Goal: Book appointment/travel/reservation

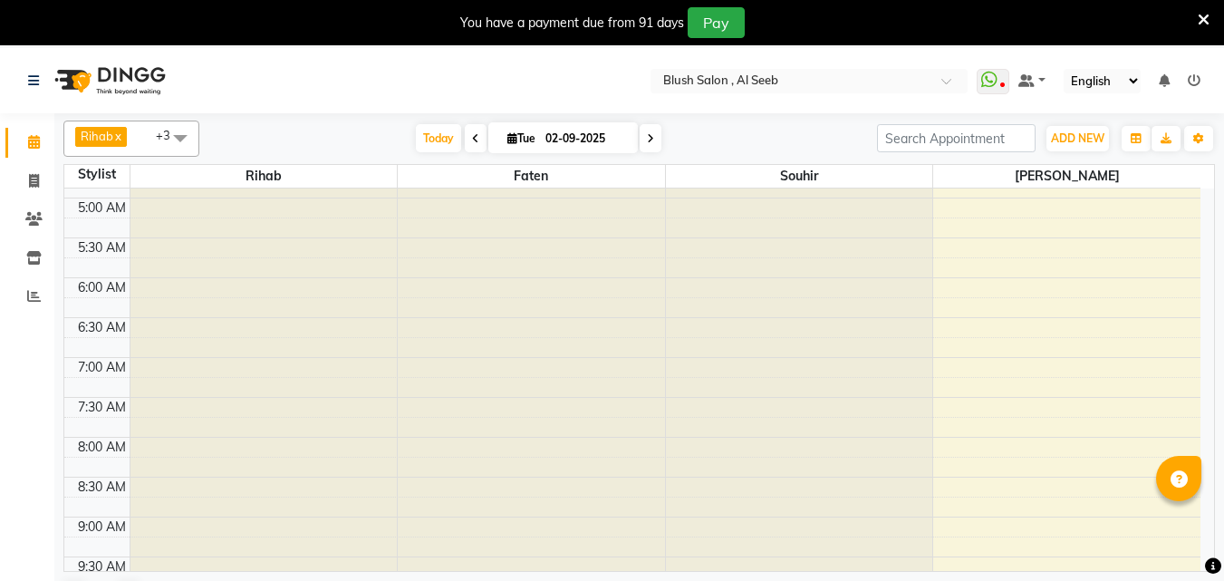
scroll to position [842, 0]
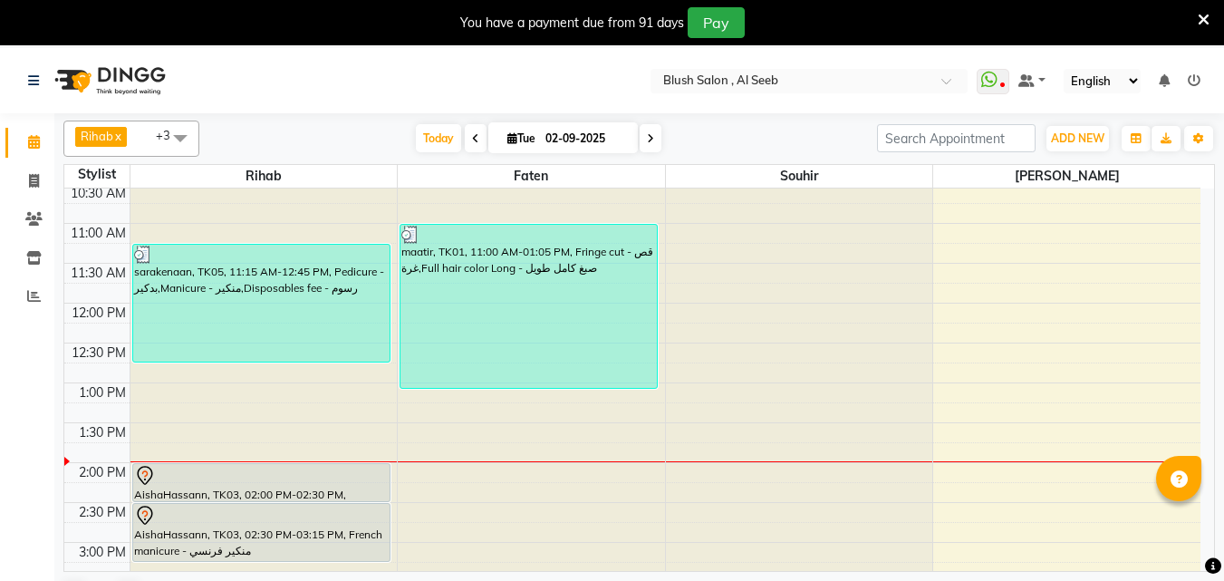
click at [583, 140] on input "02-09-2025" at bounding box center [585, 138] width 91 height 27
select select "9"
select select "2025"
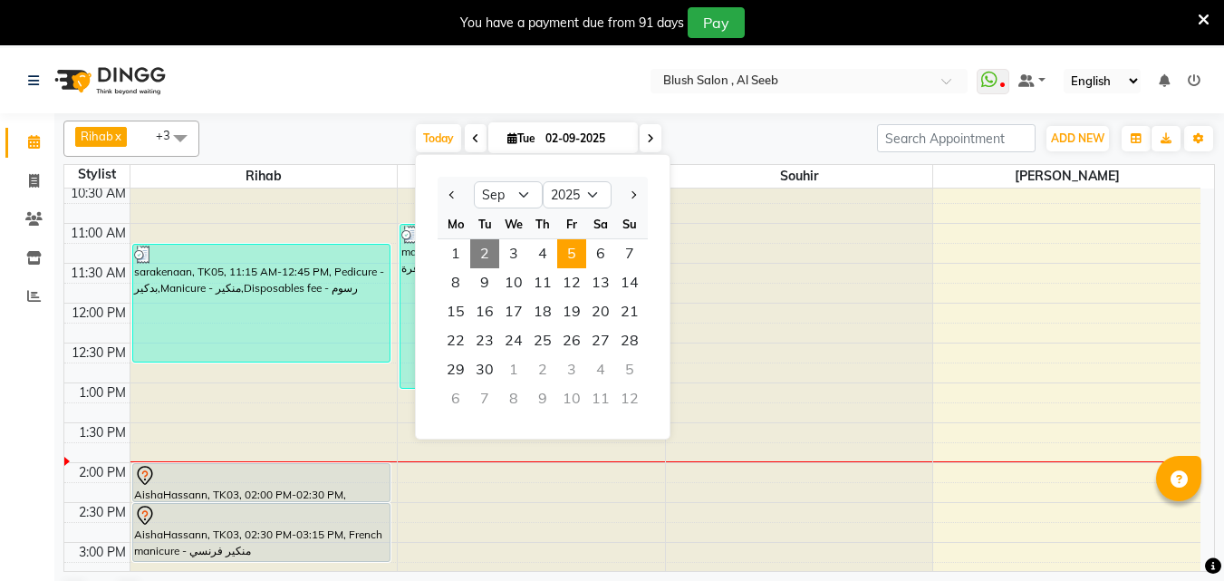
click at [578, 260] on span "5" at bounding box center [571, 253] width 29 height 29
type input "[DATE]"
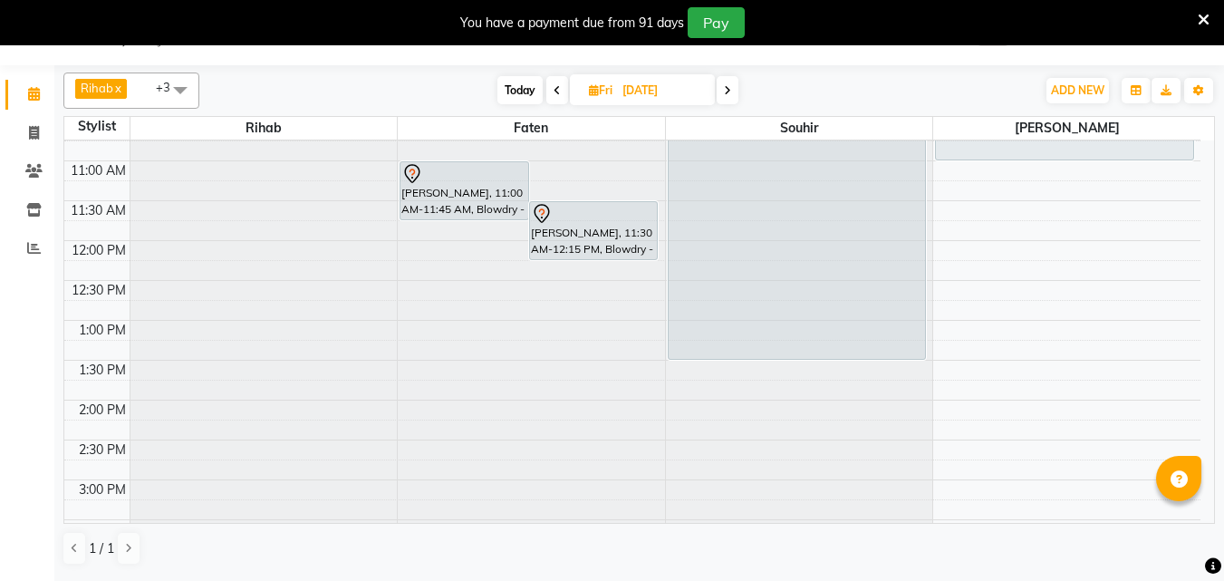
scroll to position [947, 0]
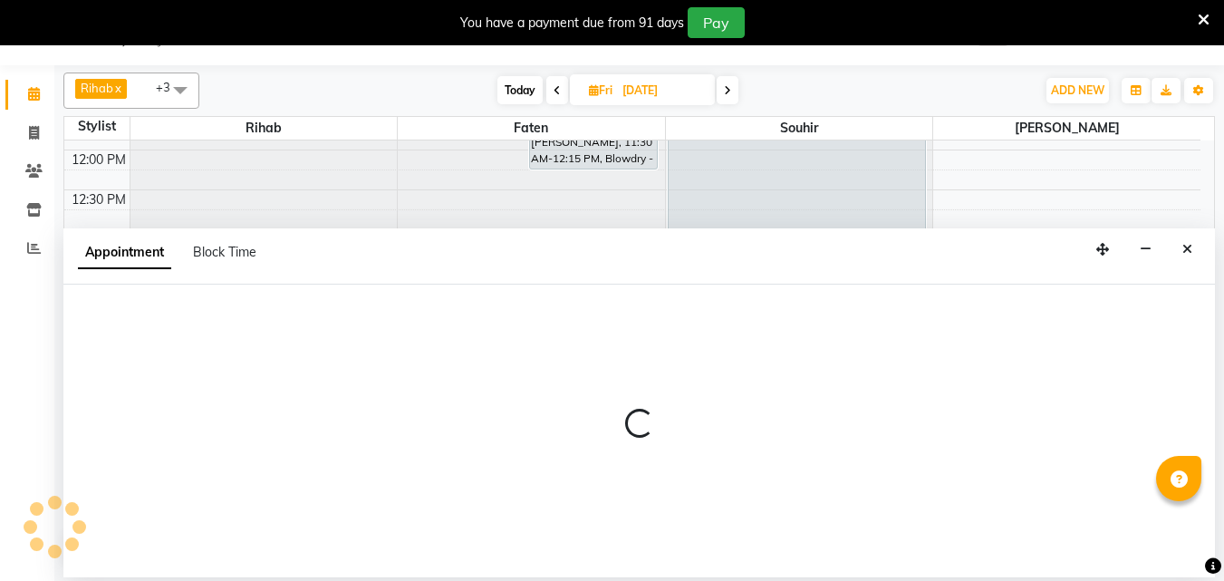
select select "38038"
select select "900"
select select "tentative"
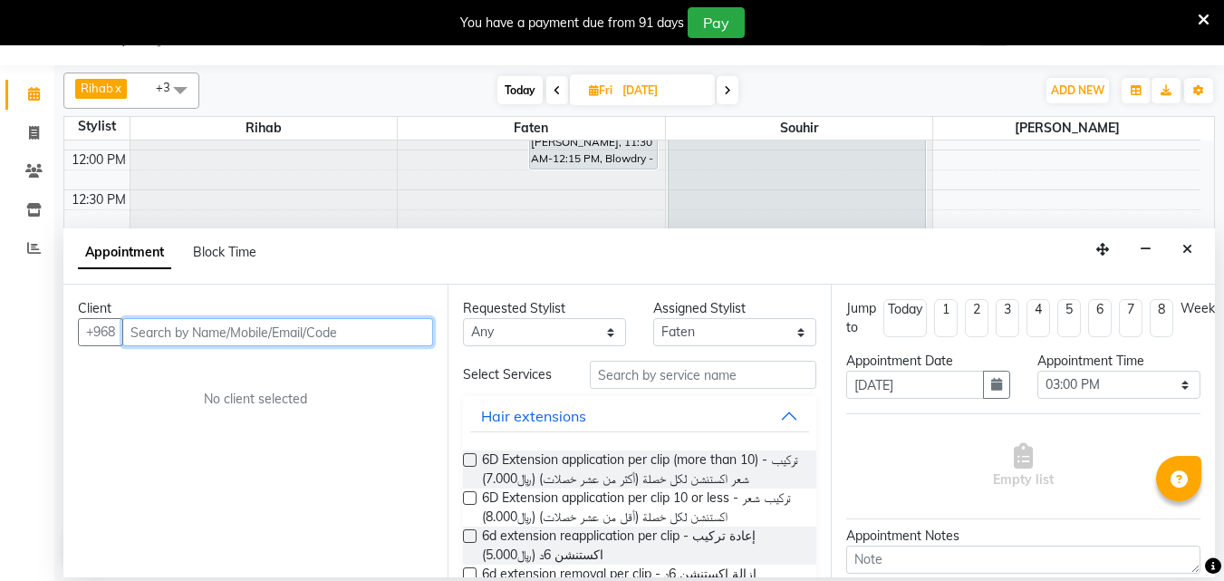
click at [376, 339] on input "text" at bounding box center [277, 332] width 311 height 28
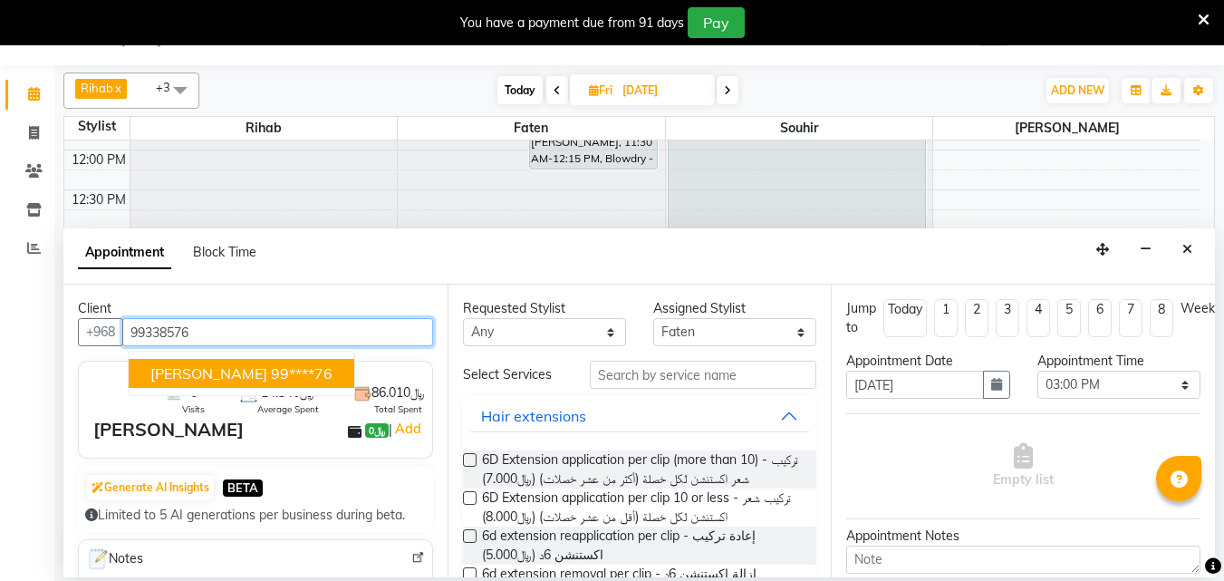
type input "99338576"
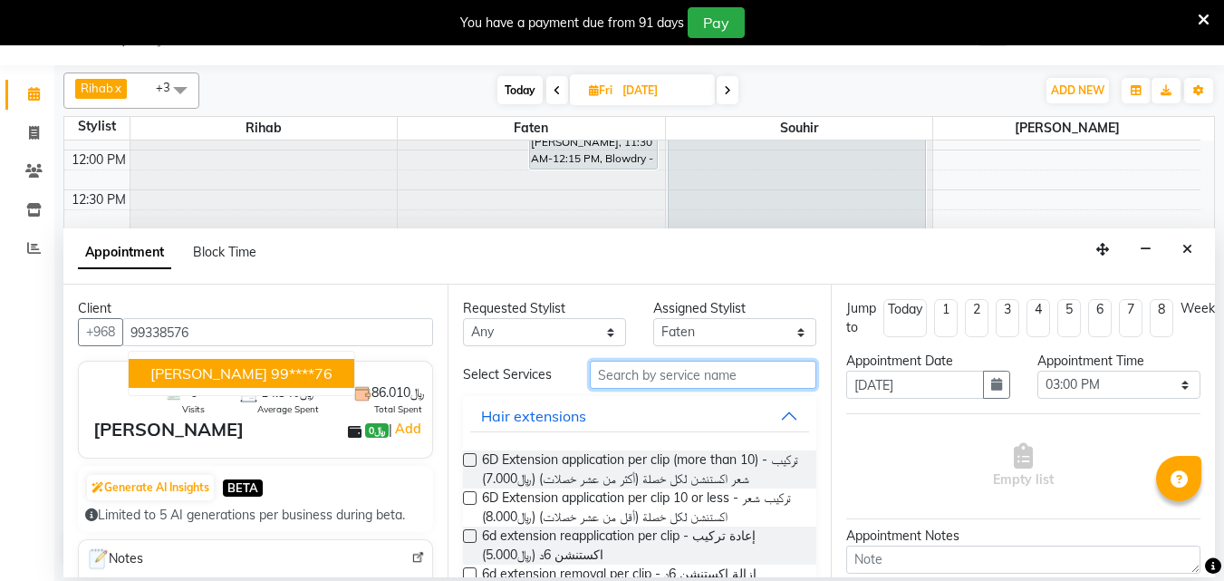
click at [634, 389] on input "text" at bounding box center [703, 375] width 227 height 28
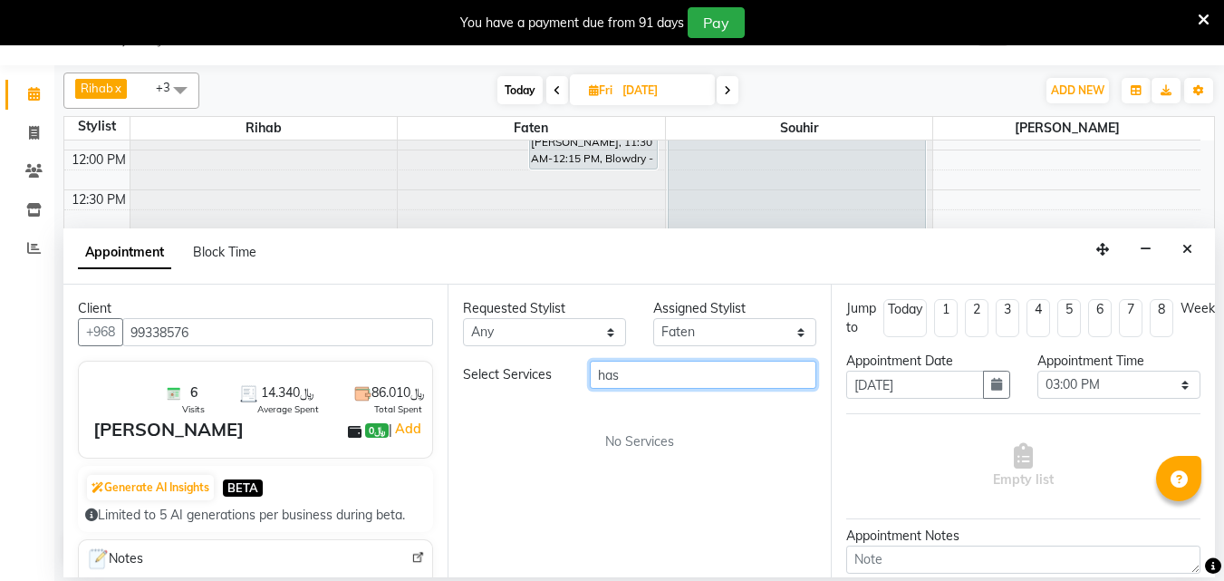
click at [653, 385] on input "has" at bounding box center [703, 375] width 227 height 28
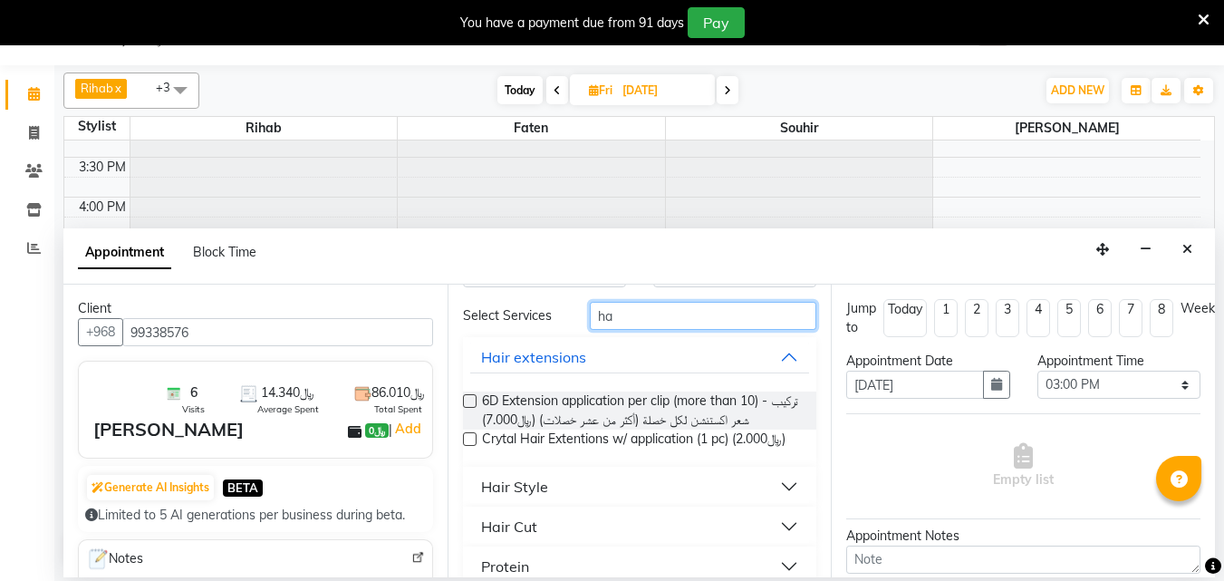
scroll to position [91, 0]
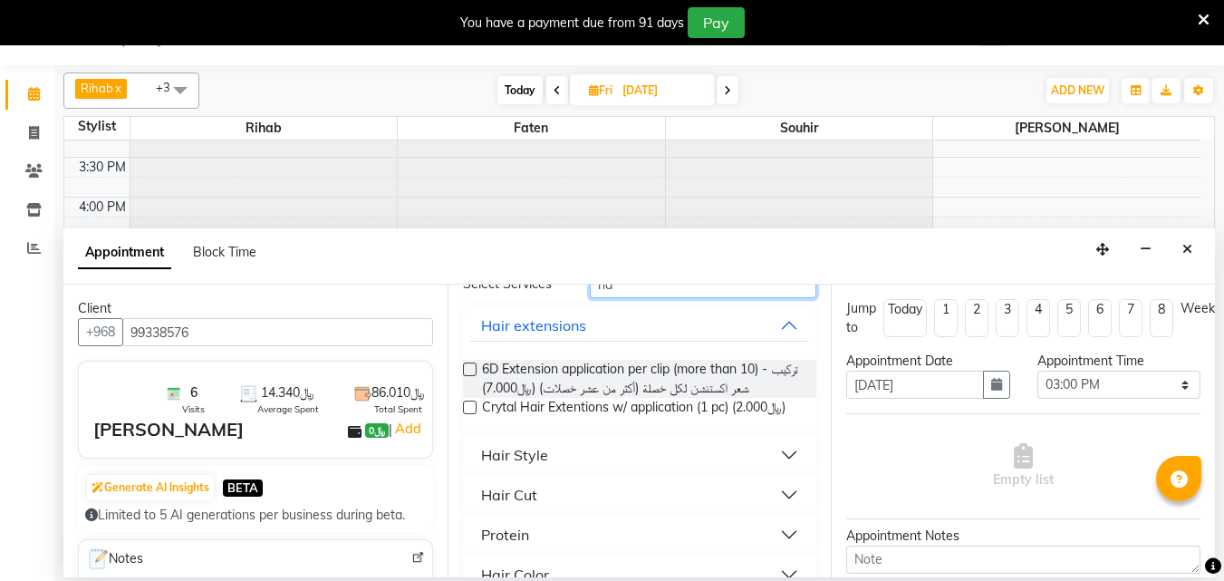
type input "ha"
click at [769, 471] on button "Hair Style" at bounding box center [640, 455] width 340 height 33
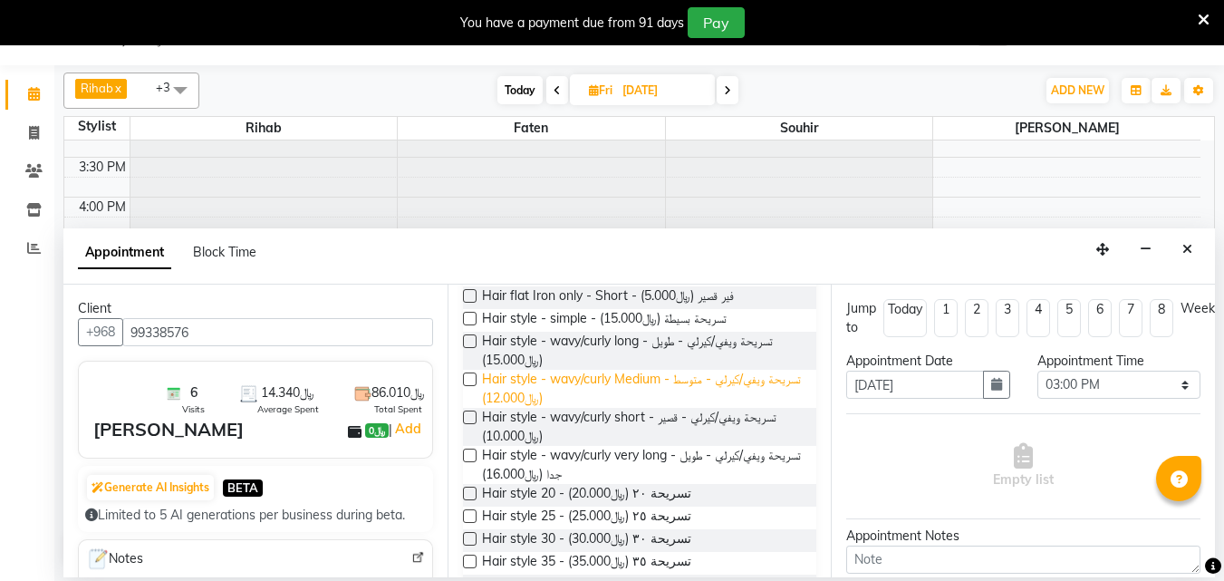
scroll to position [363, 0]
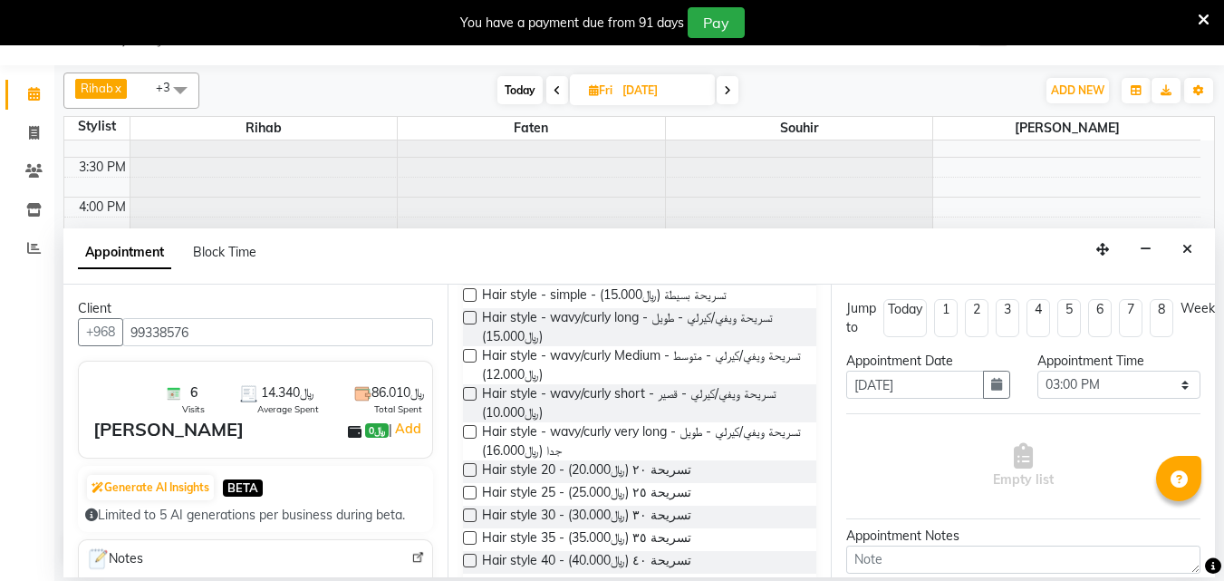
click at [469, 477] on label at bounding box center [470, 470] width 14 height 14
click at [469, 478] on input "checkbox" at bounding box center [469, 472] width 12 height 12
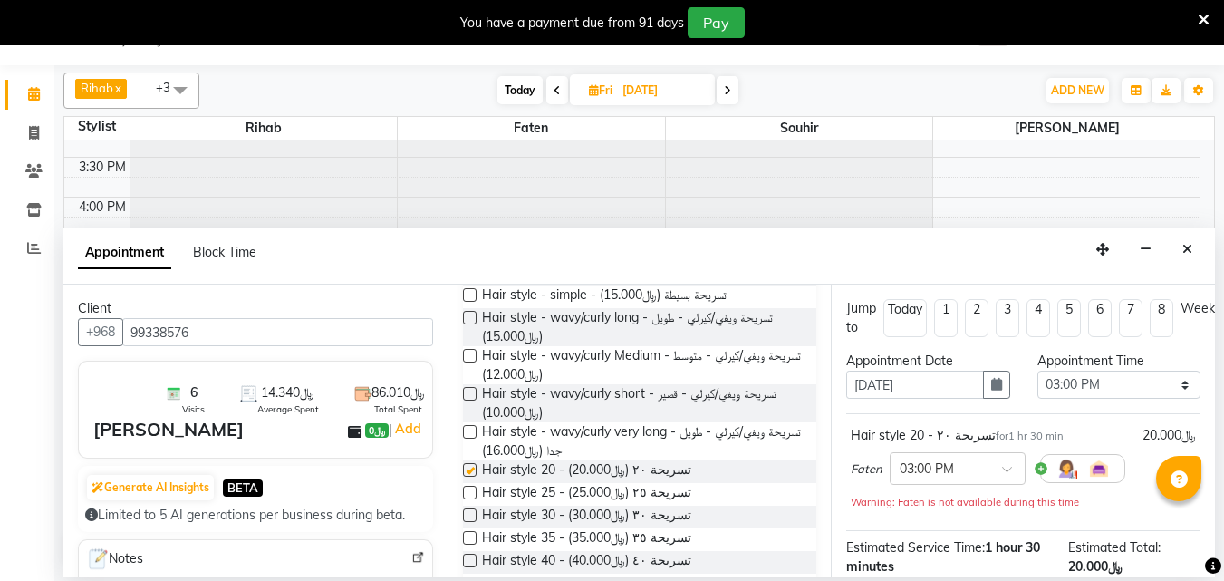
checkbox input "false"
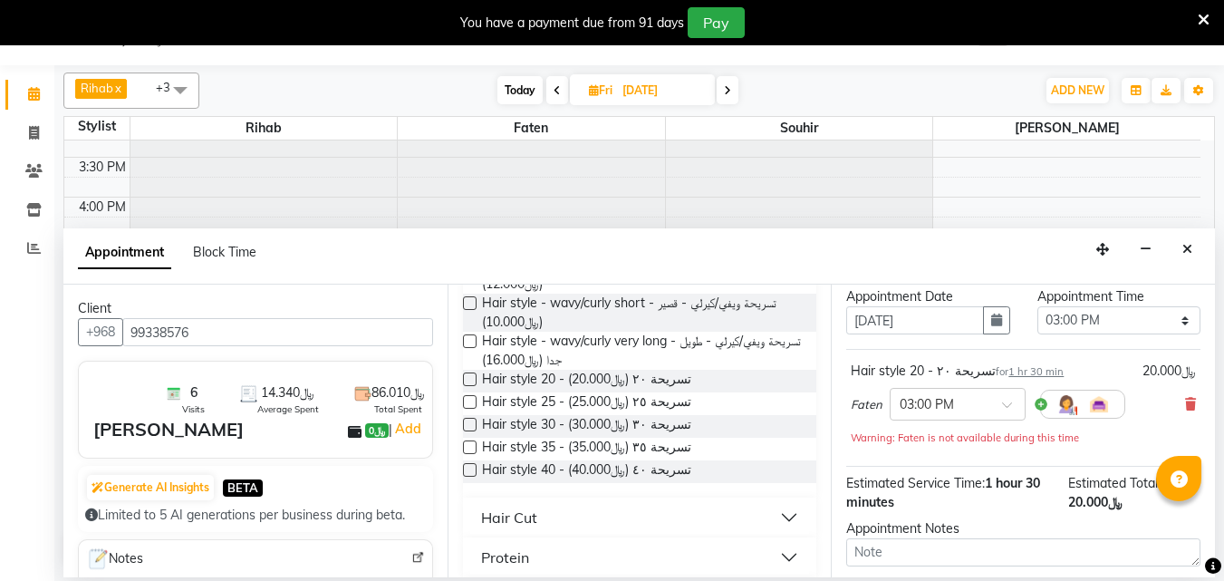
scroll to position [255, 0]
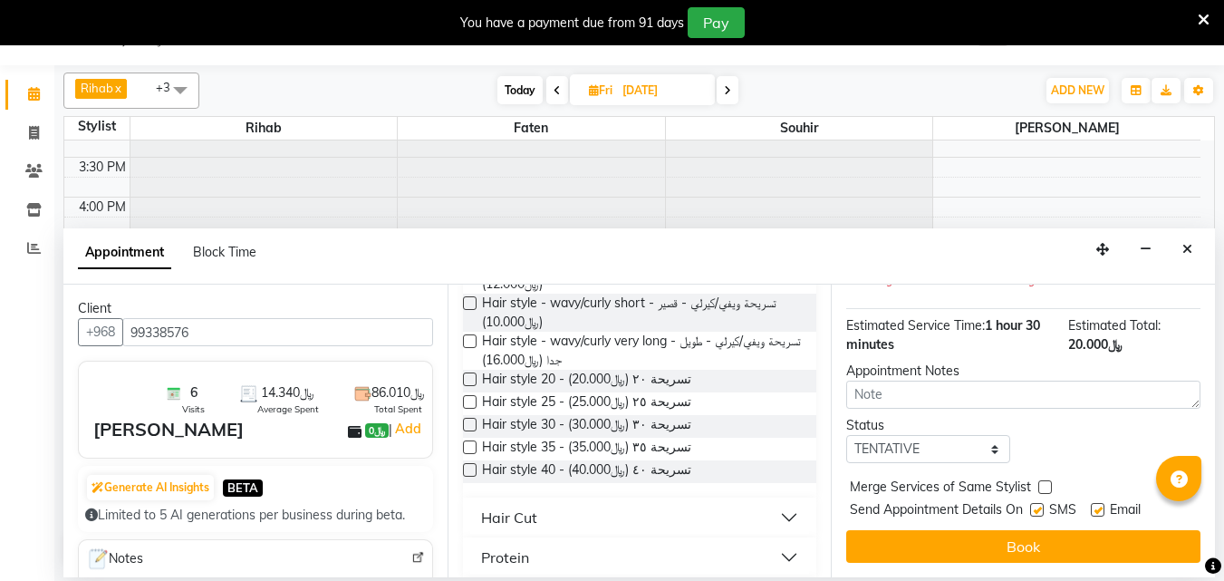
click at [1003, 530] on button "Book" at bounding box center [1023, 546] width 354 height 33
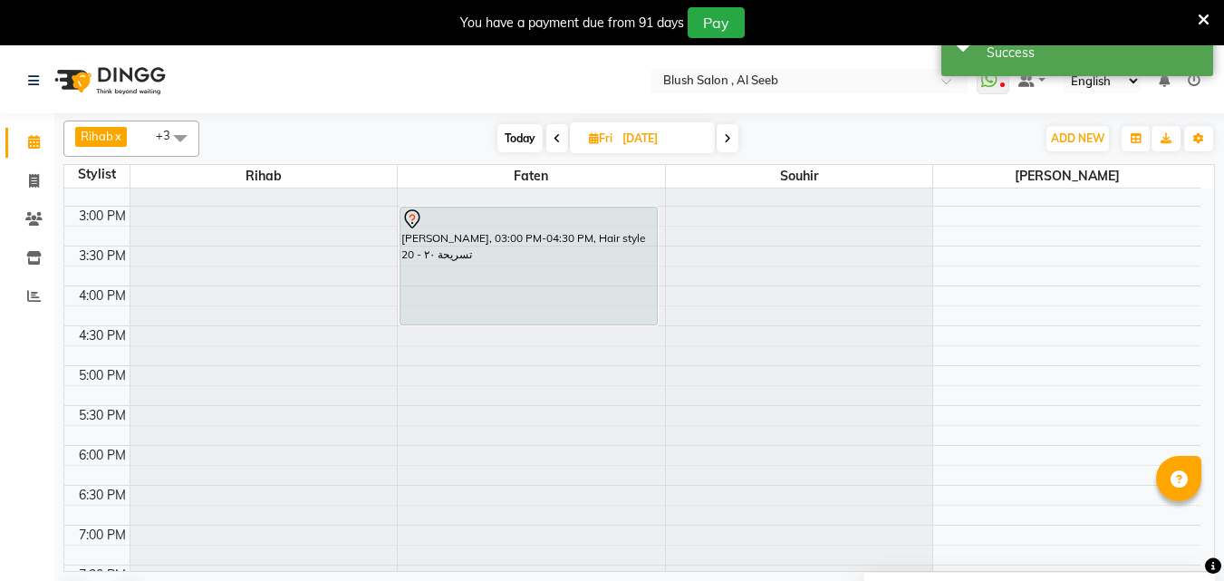
scroll to position [1219, 0]
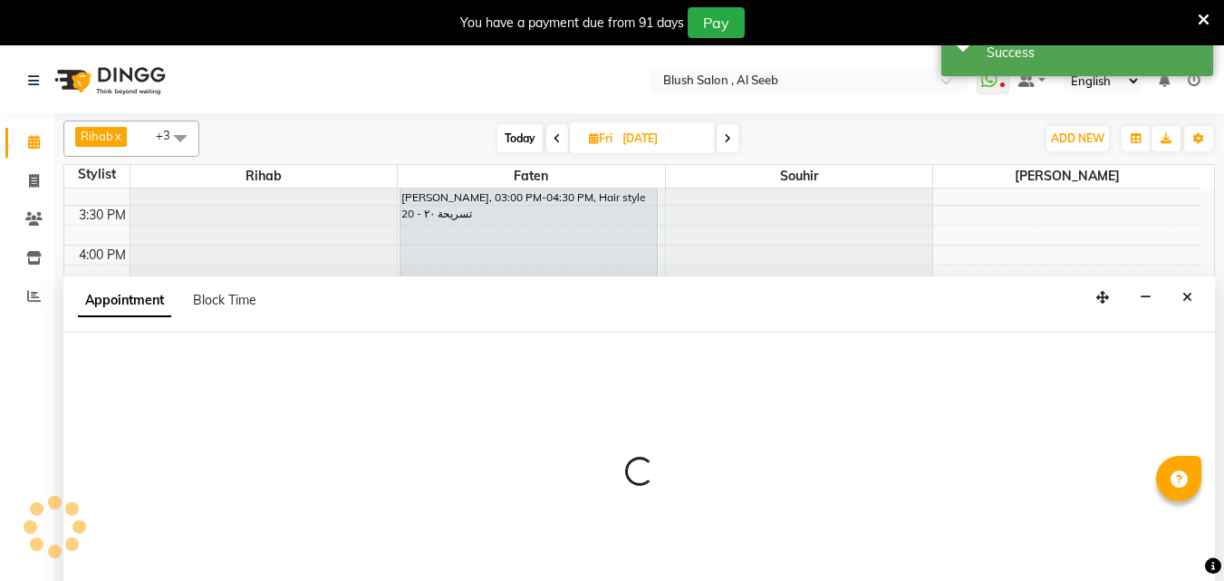
select select "40671"
select select "1020"
select select "tentative"
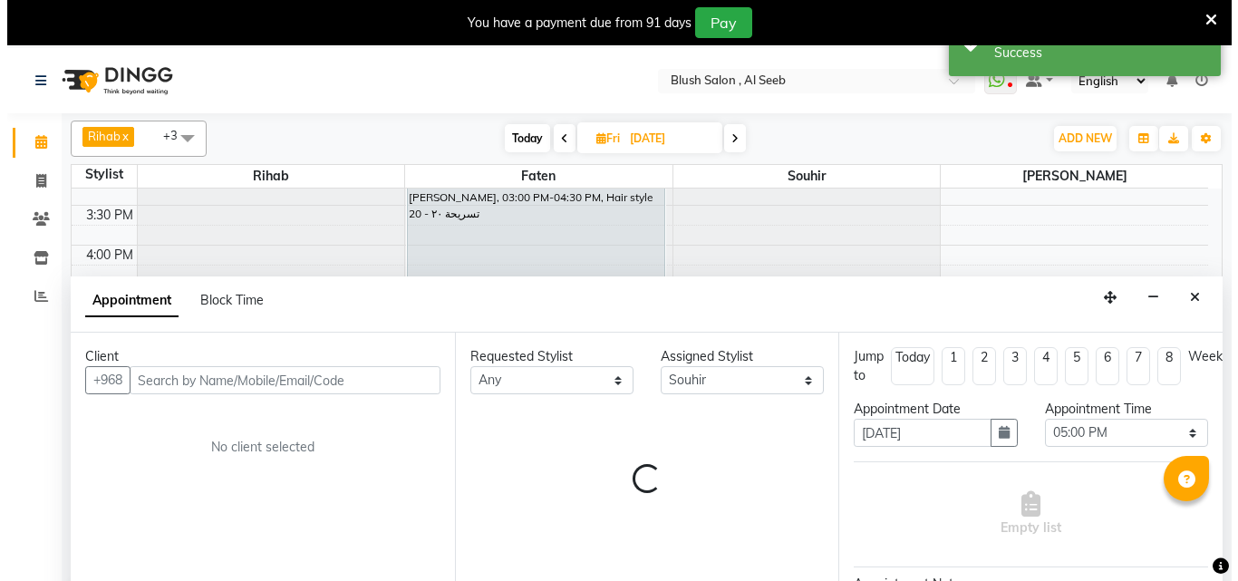
scroll to position [48, 0]
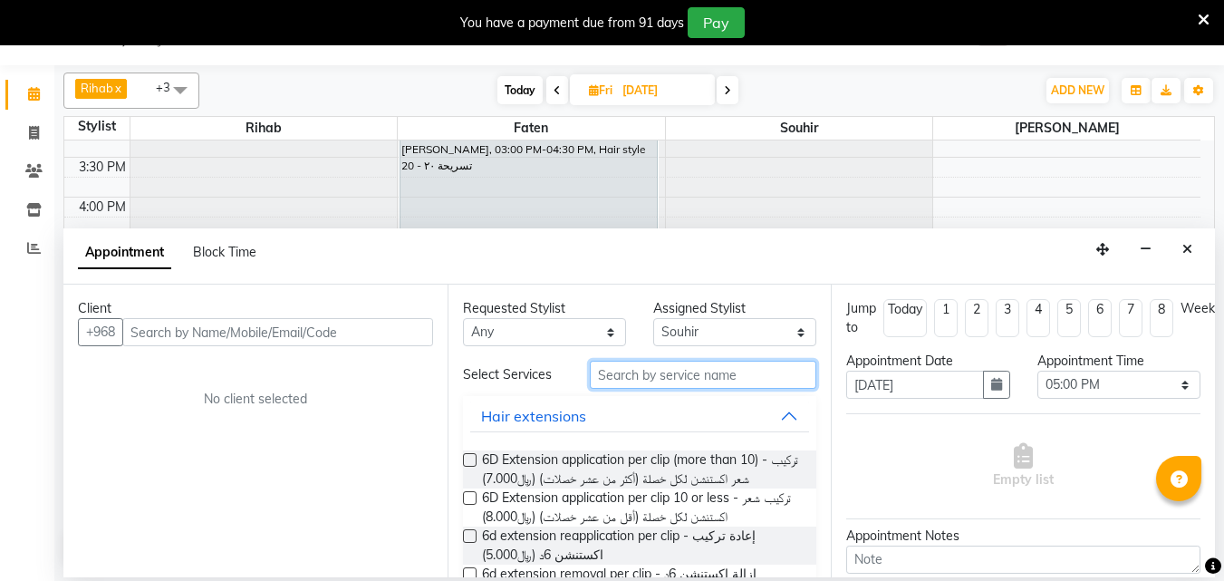
click at [621, 387] on input "text" at bounding box center [703, 375] width 227 height 28
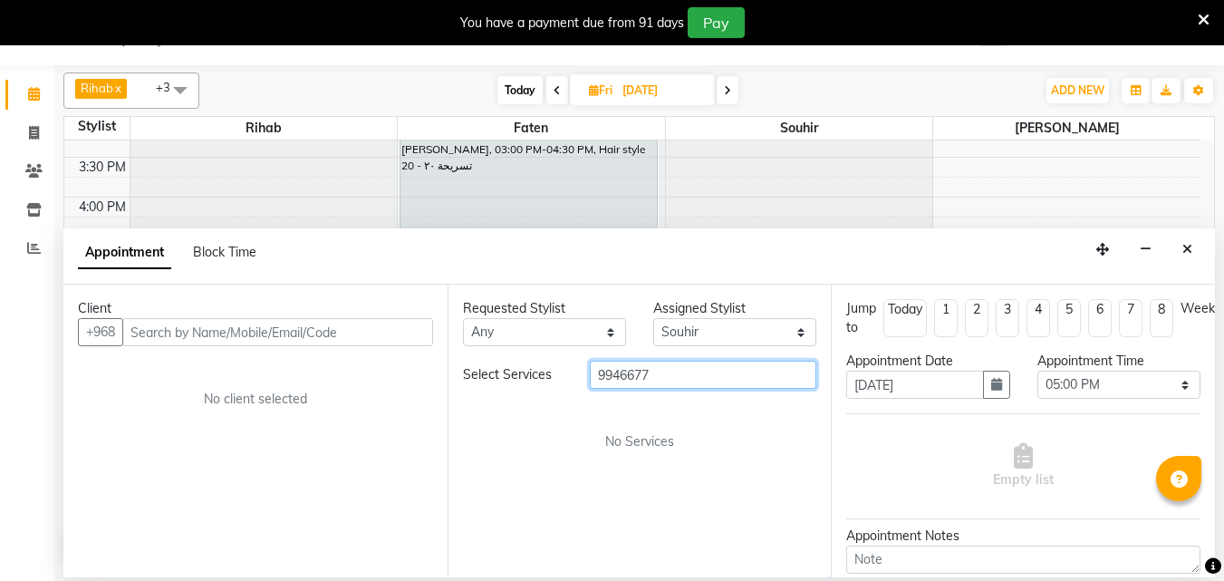
click at [706, 389] on input "9946677" at bounding box center [703, 375] width 227 height 28
type input "9"
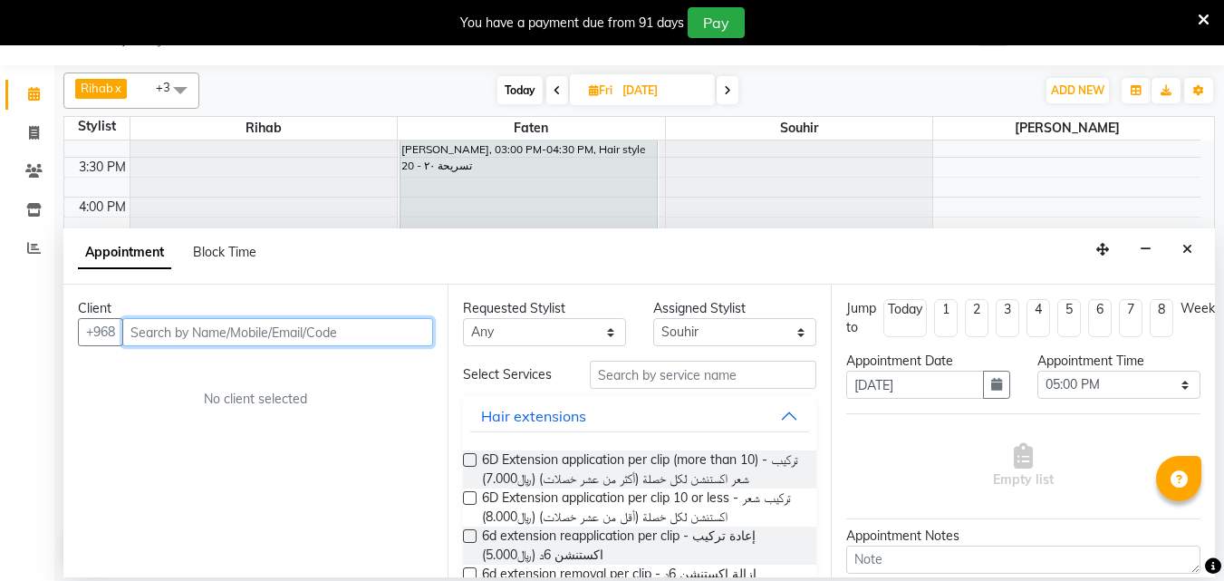
click at [288, 343] on input "text" at bounding box center [277, 332] width 311 height 28
type input "994466774"
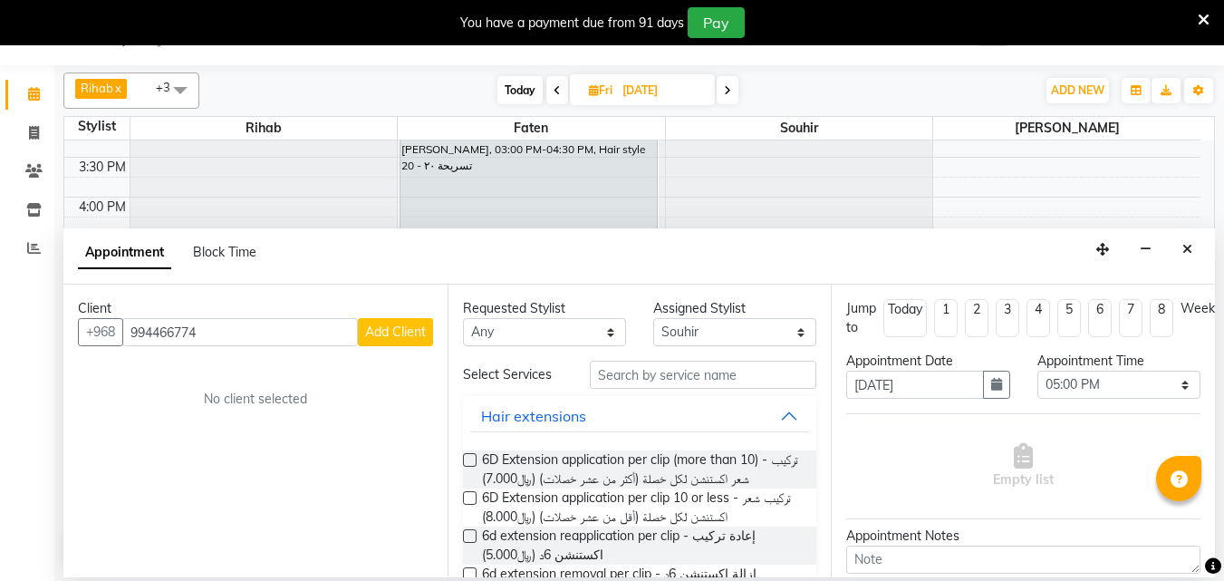
click at [379, 337] on span "Add Client" at bounding box center [395, 332] width 61 height 16
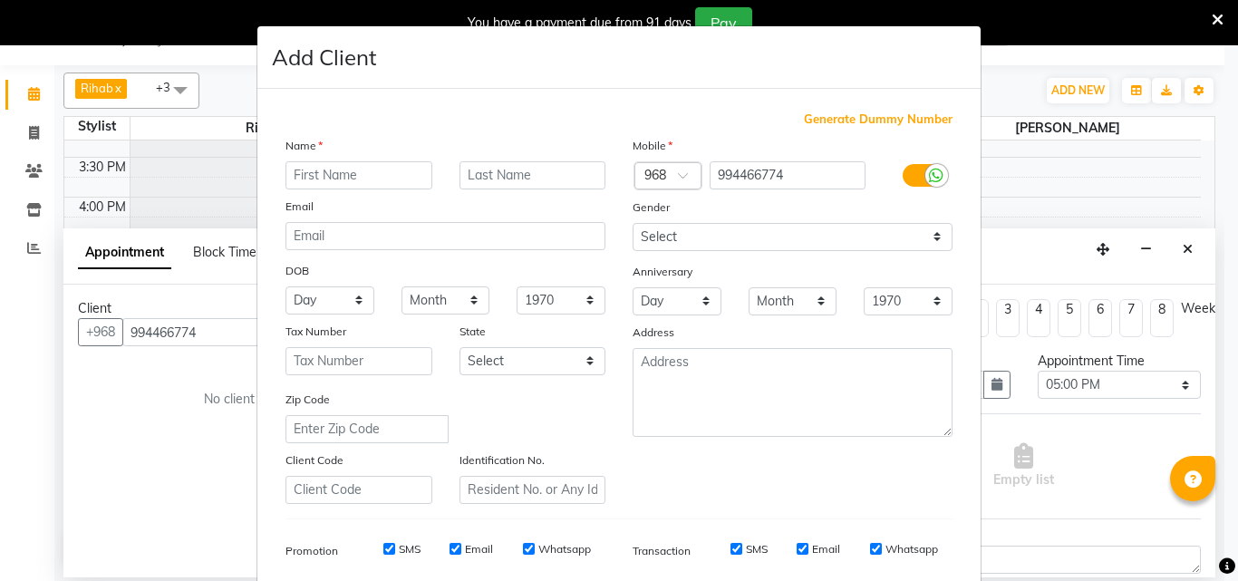
click at [372, 186] on input "text" at bounding box center [358, 175] width 147 height 28
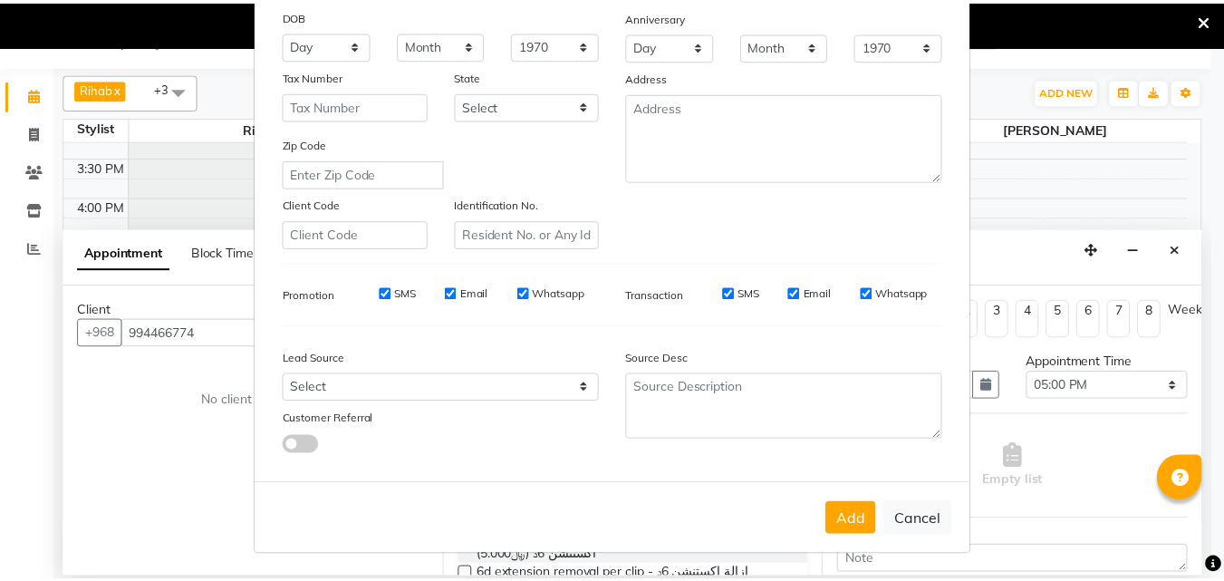
scroll to position [296, 0]
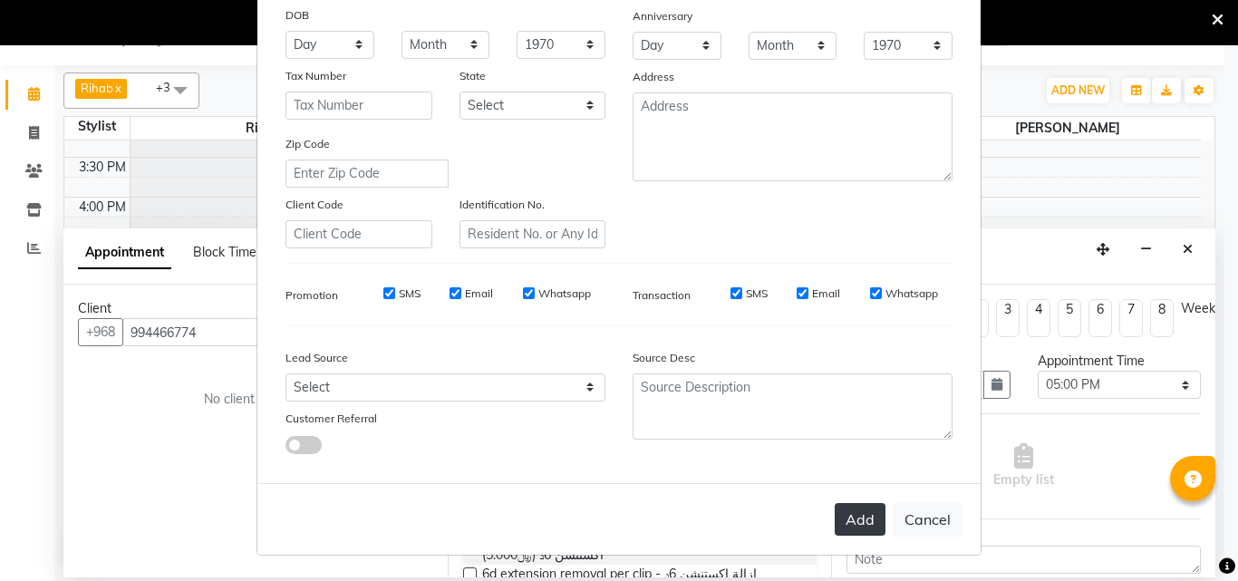
type input "maryim"
click at [838, 518] on button "Add" at bounding box center [860, 519] width 51 height 33
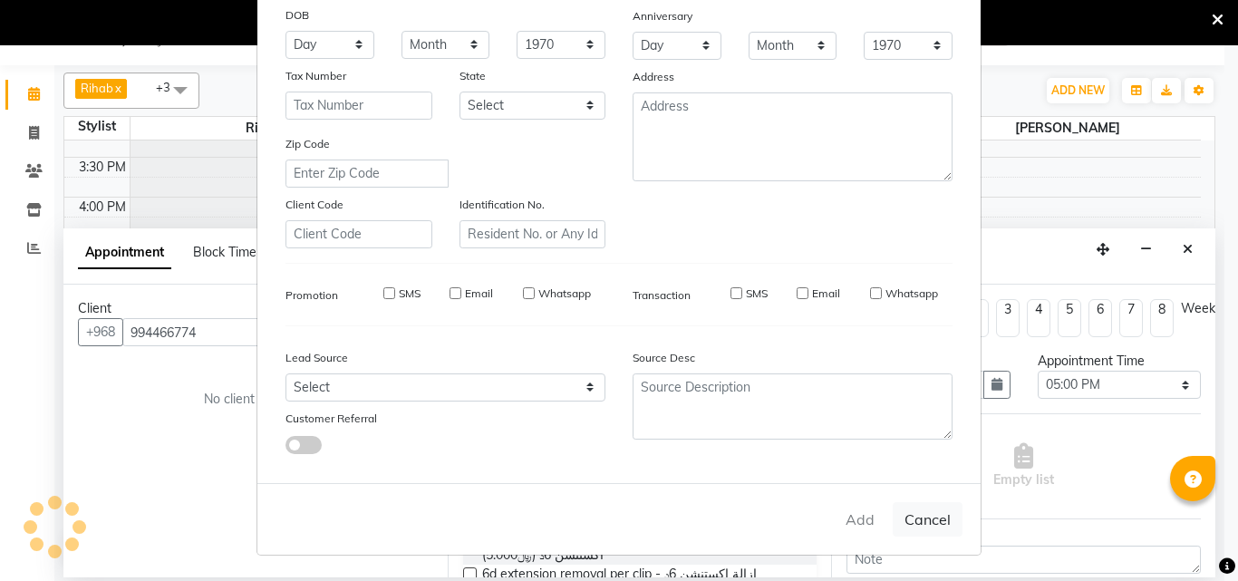
type input "99*****74"
select select
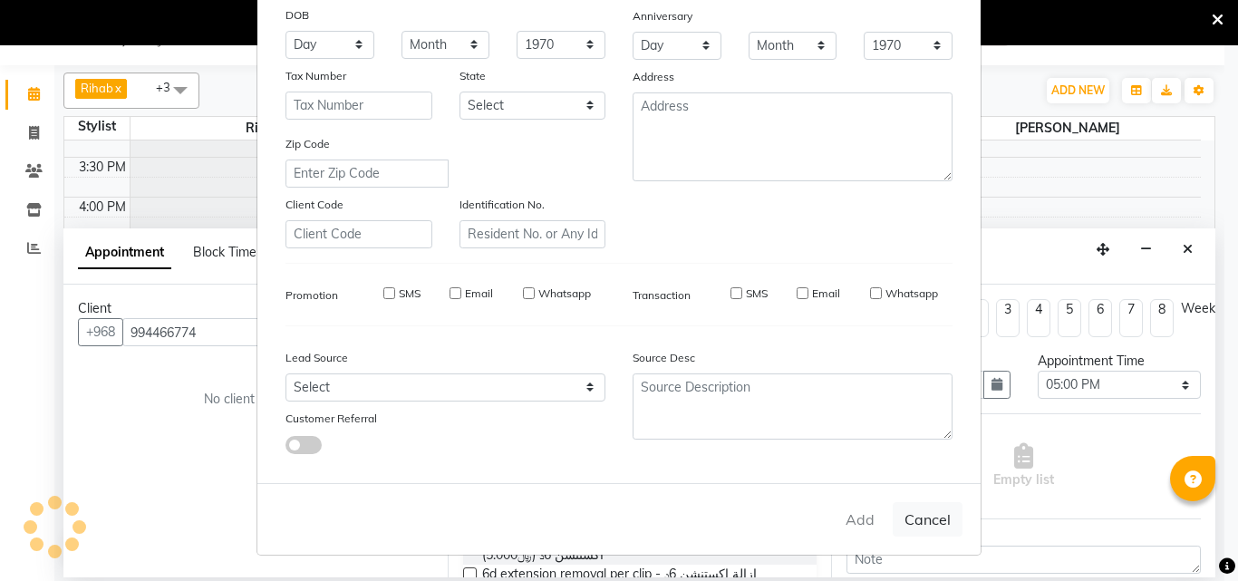
select select
checkbox input "false"
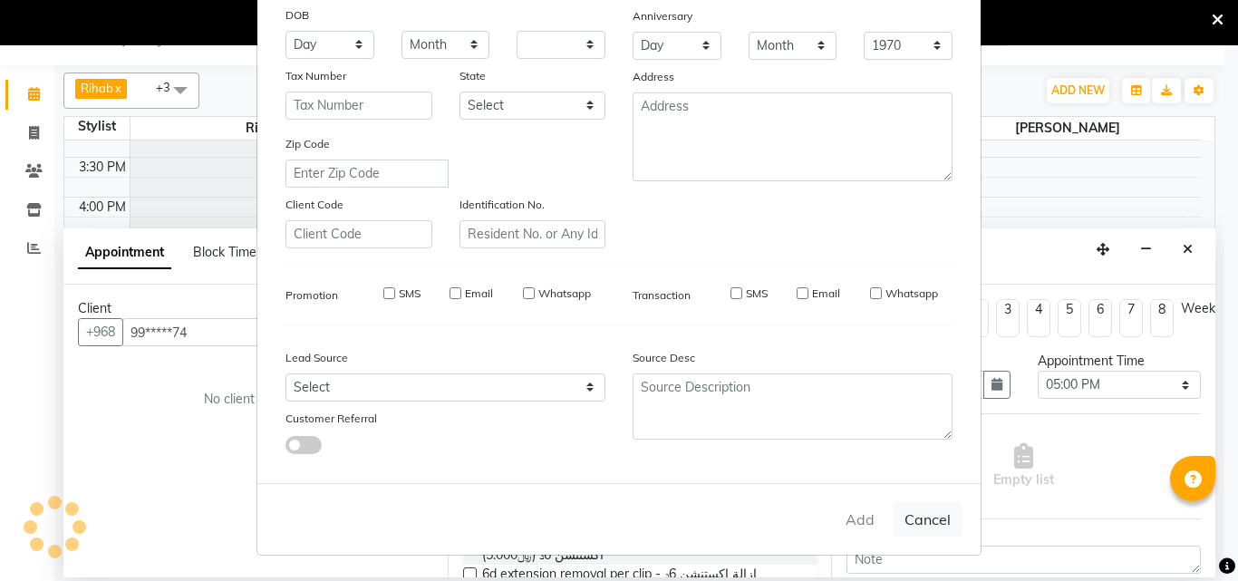
checkbox input "false"
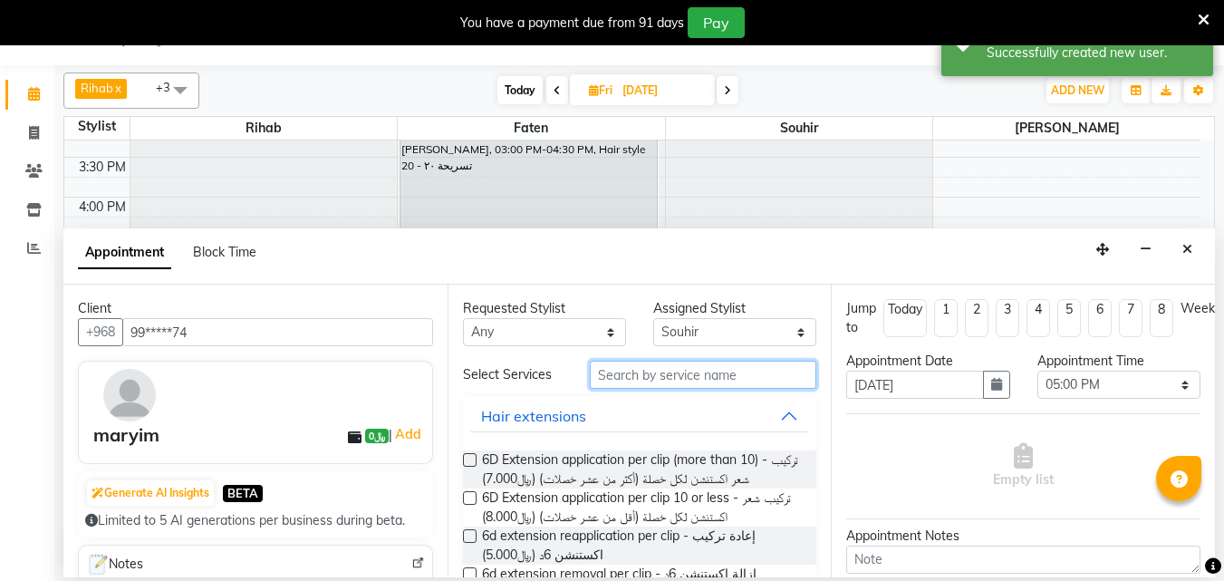
click at [666, 389] on input "text" at bounding box center [703, 375] width 227 height 28
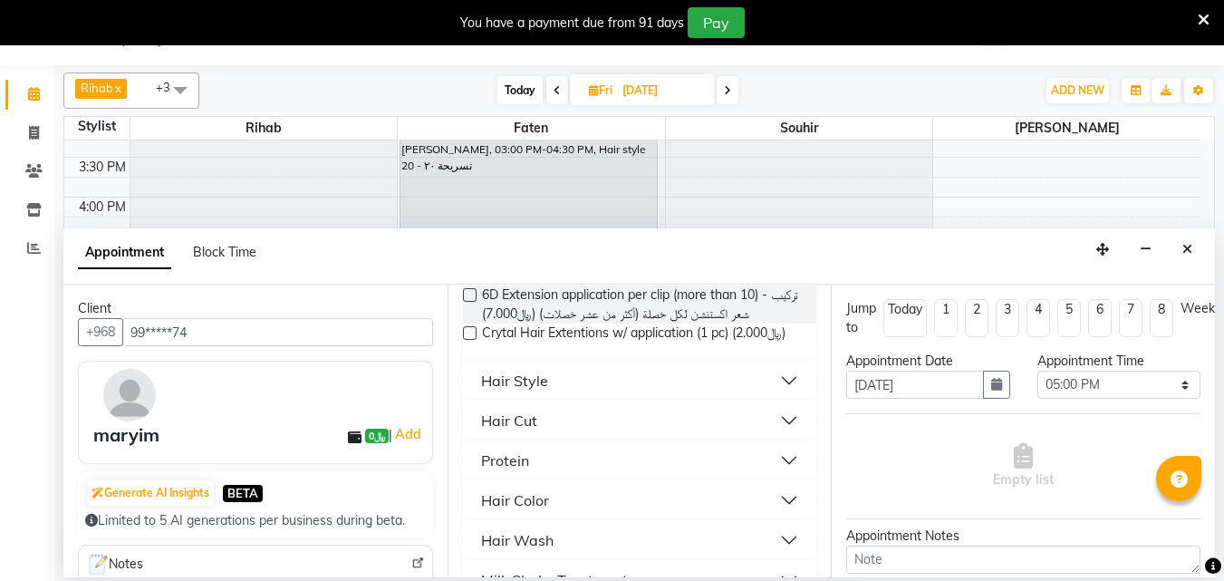
scroll to position [181, 0]
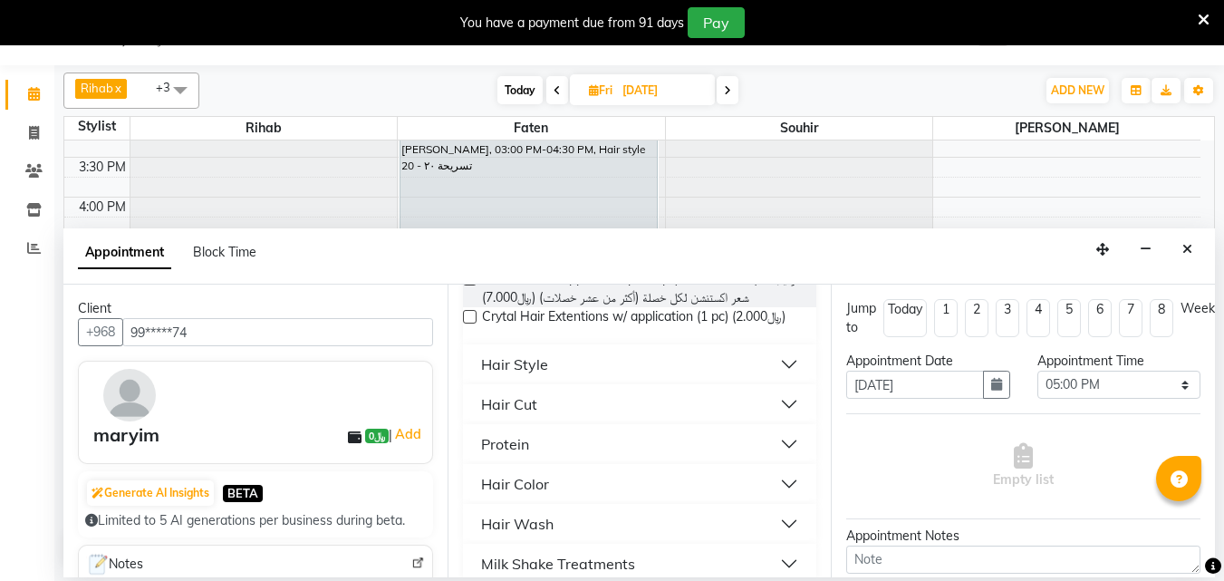
type input "ha"
click at [774, 381] on button "Hair Style" at bounding box center [640, 364] width 340 height 33
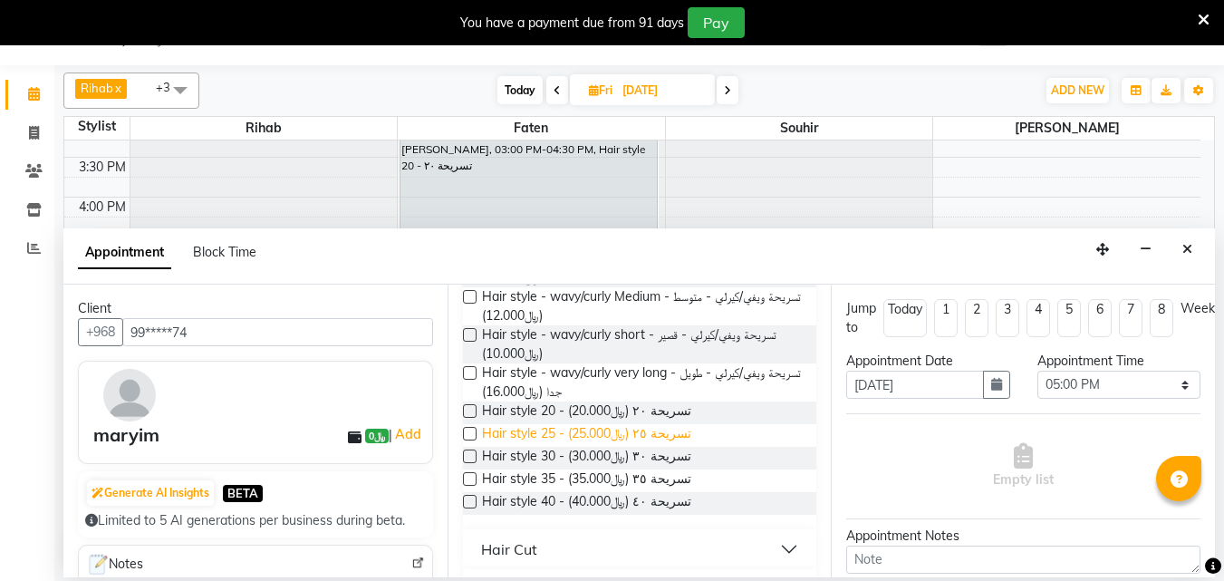
scroll to position [453, 0]
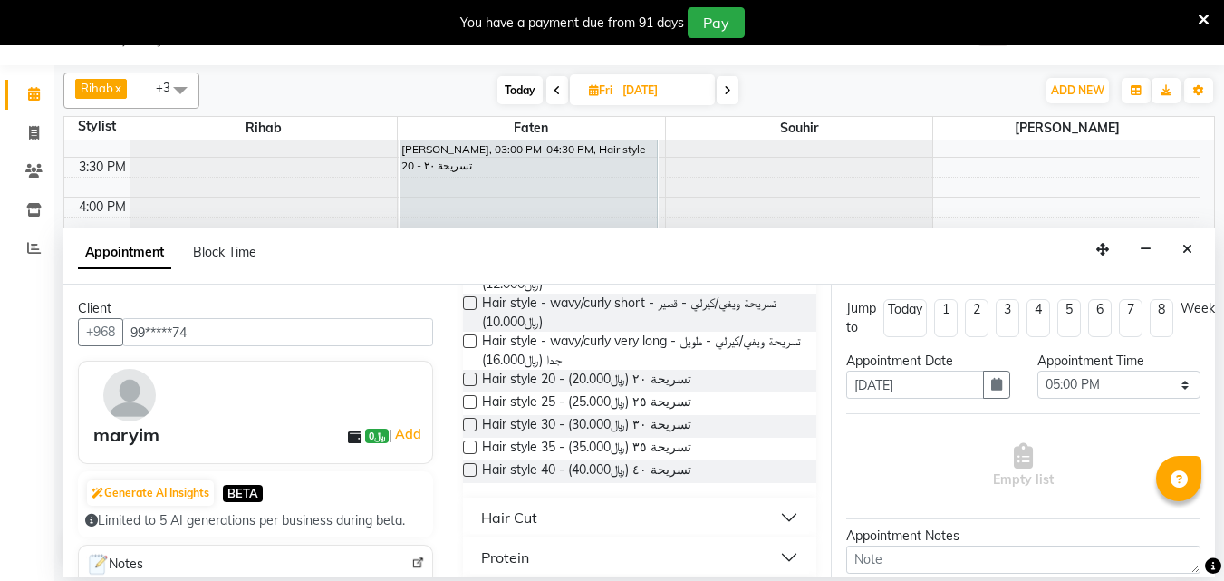
click at [473, 386] on label at bounding box center [470, 379] width 14 height 14
click at [473, 387] on input "checkbox" at bounding box center [469, 381] width 12 height 12
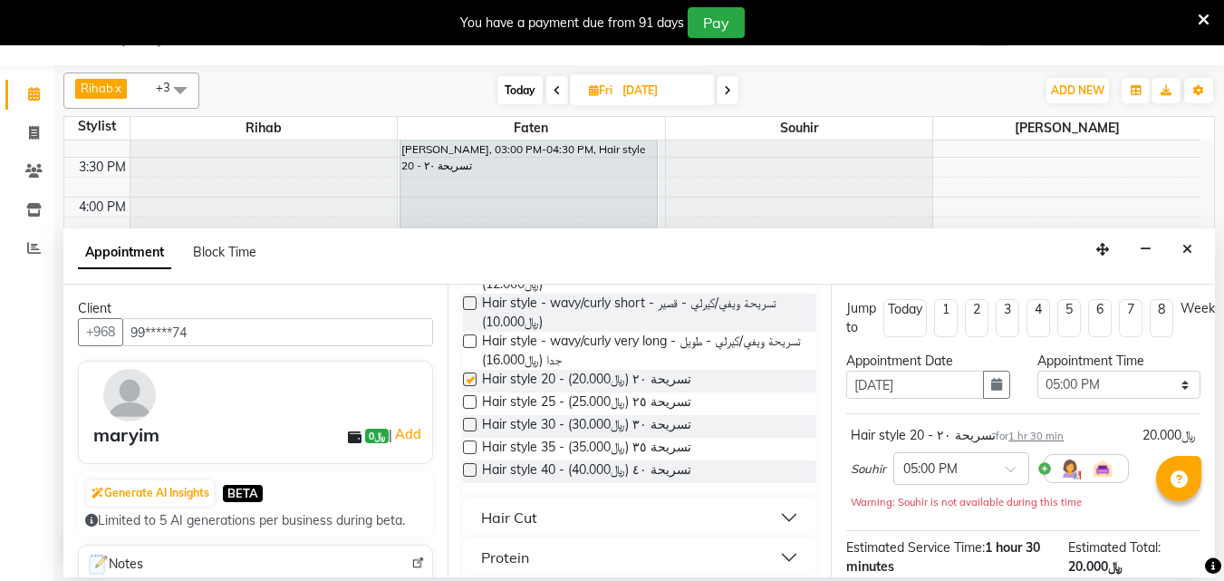
checkbox input "false"
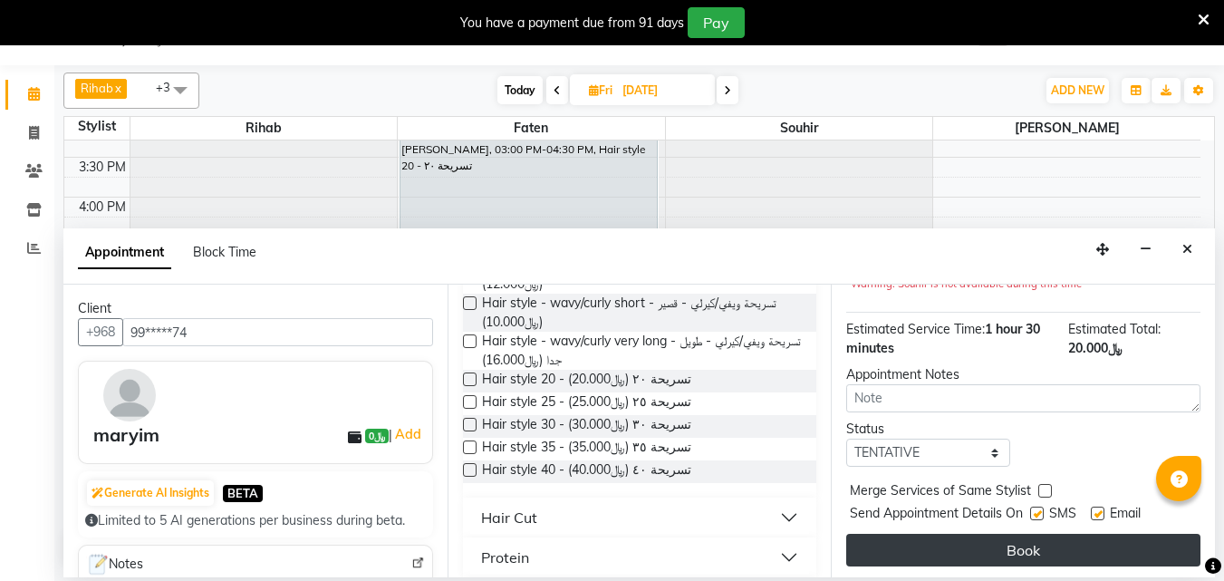
scroll to position [255, 0]
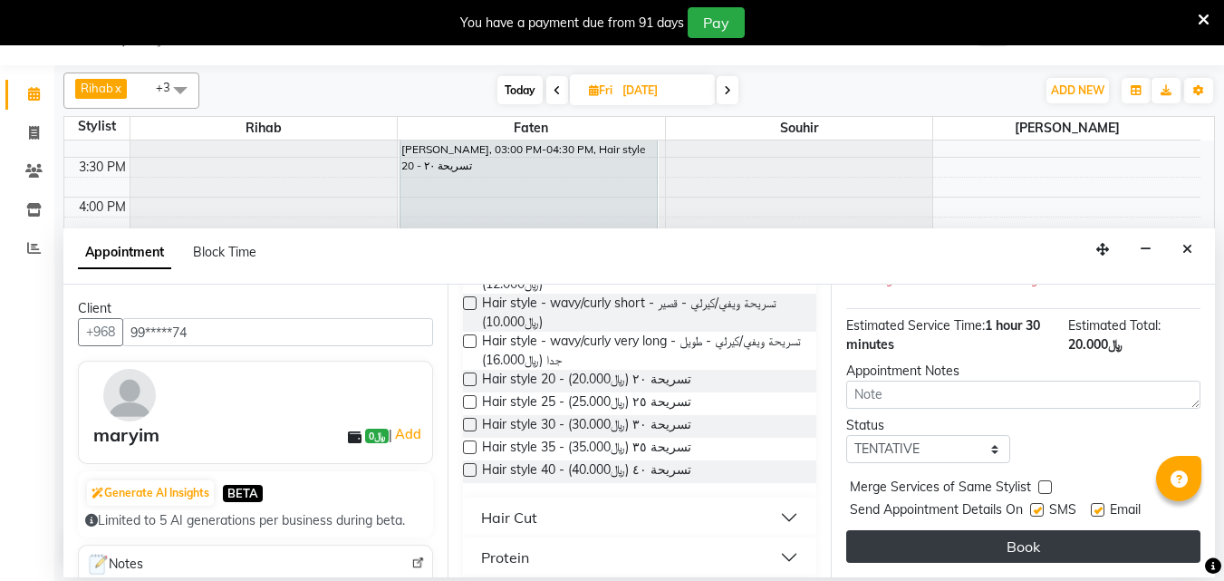
click at [1015, 530] on button "Book" at bounding box center [1023, 546] width 354 height 33
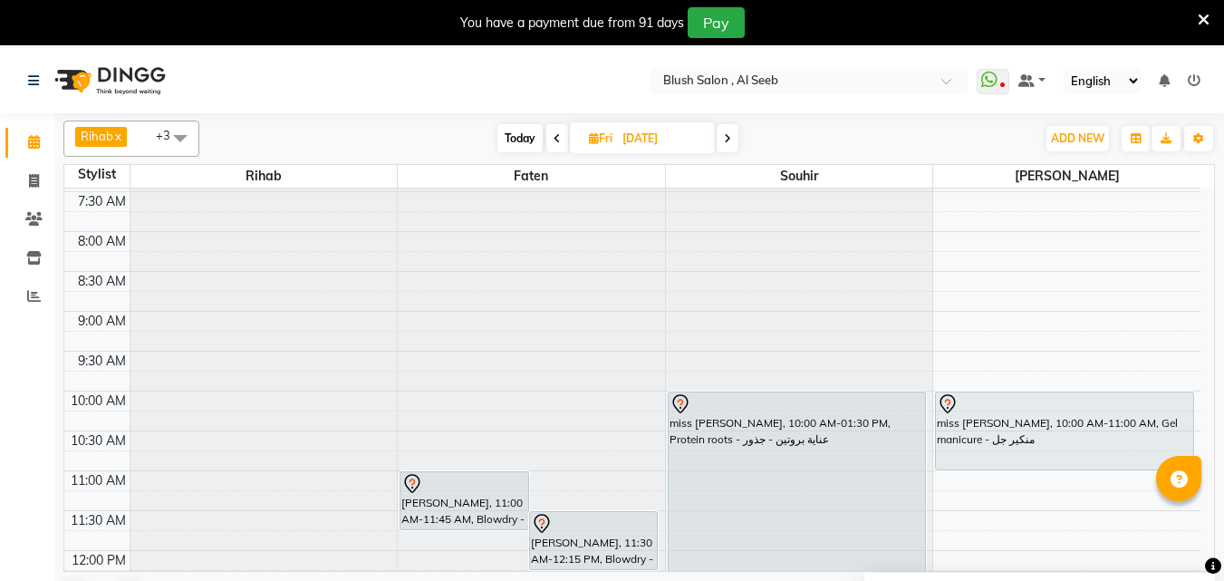
scroll to position [494, 0]
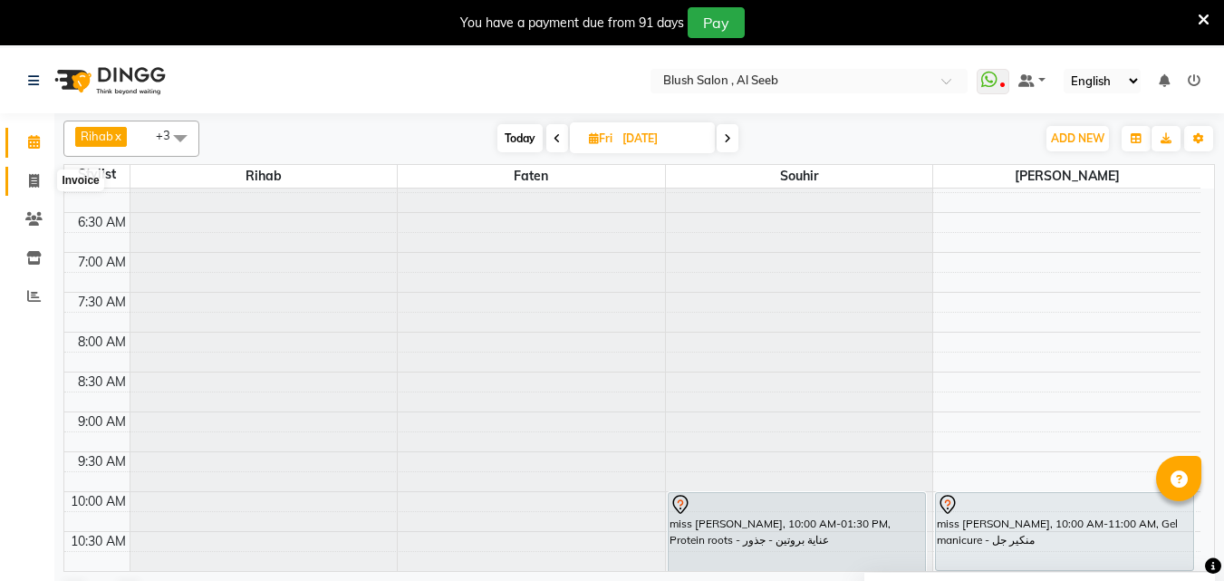
click at [33, 178] on icon at bounding box center [34, 181] width 10 height 14
select select "service"
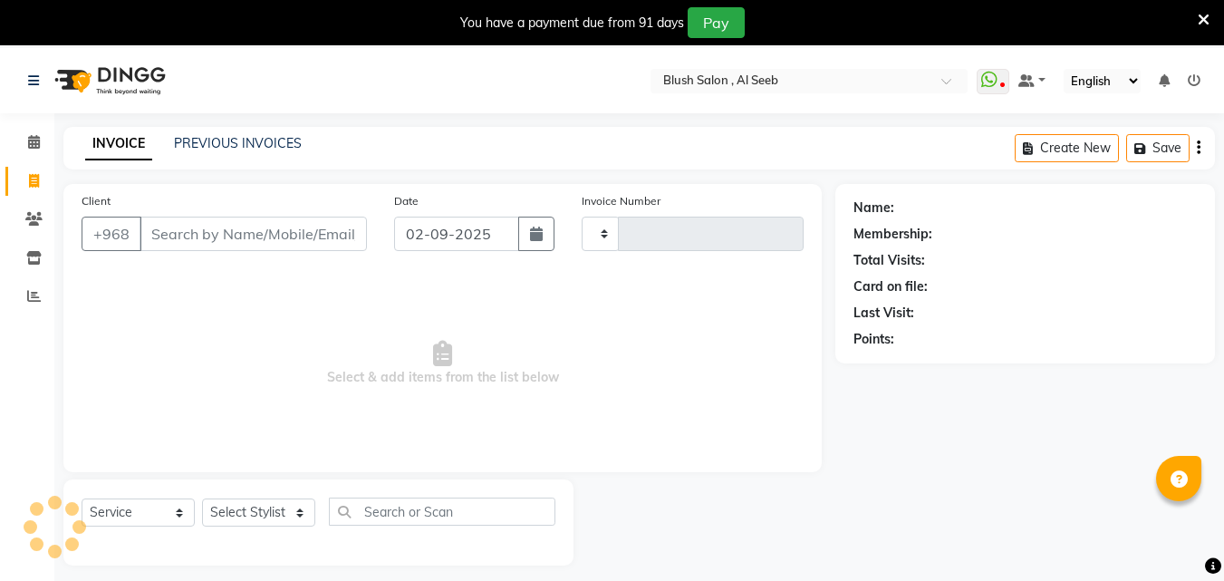
type input "0806"
select select "5589"
click at [34, 140] on icon at bounding box center [34, 142] width 12 height 14
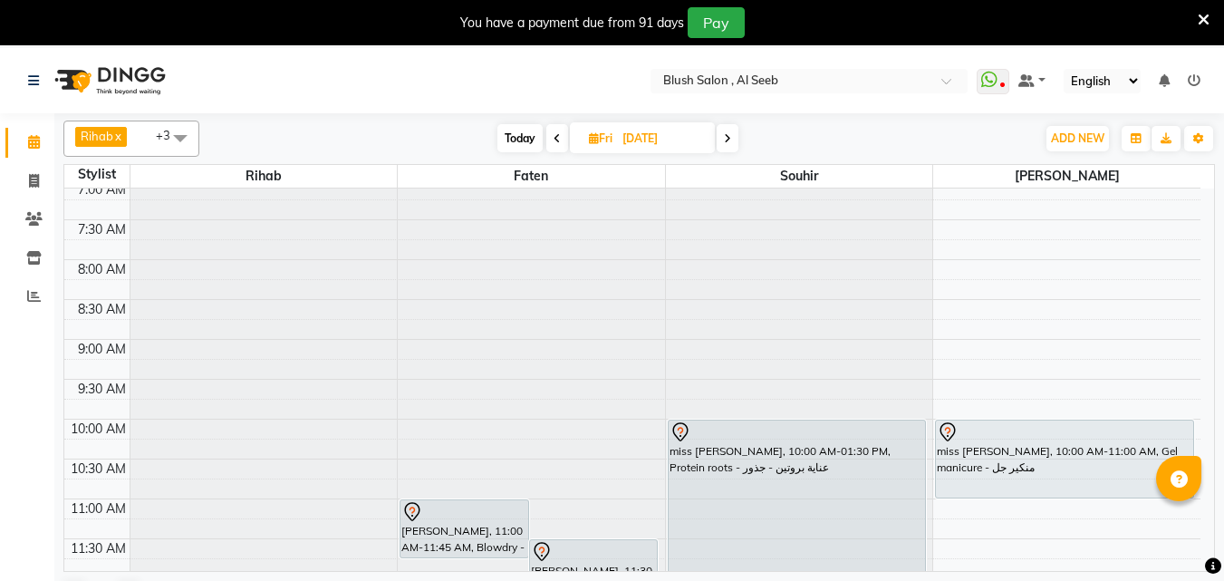
scroll to position [570, 0]
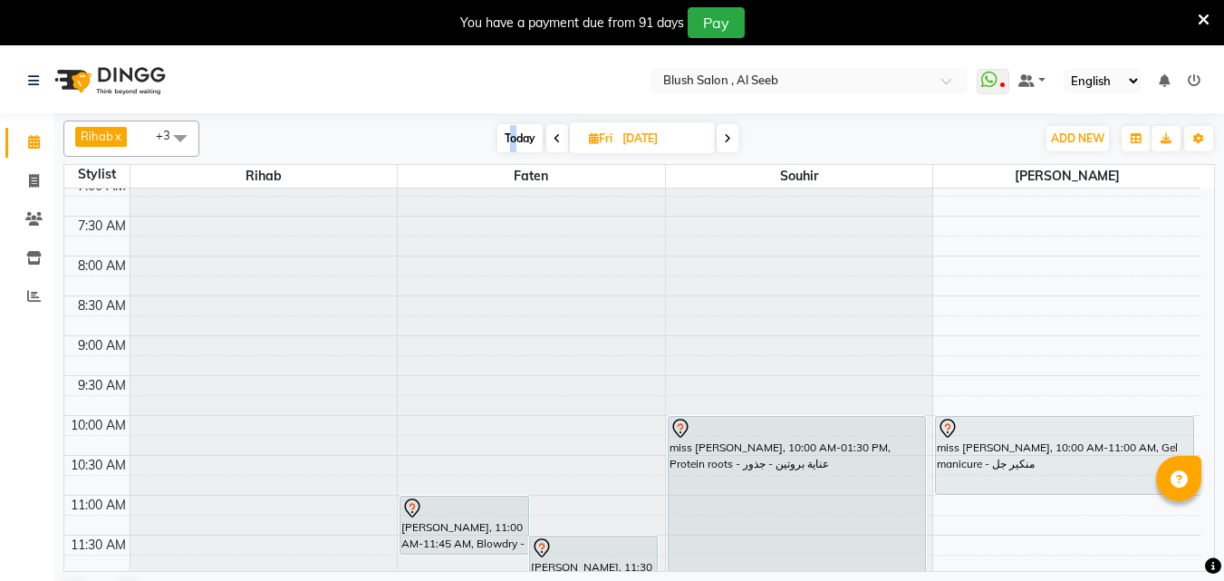
click at [513, 137] on span "Today" at bounding box center [520, 138] width 45 height 28
type input "02-09-2025"
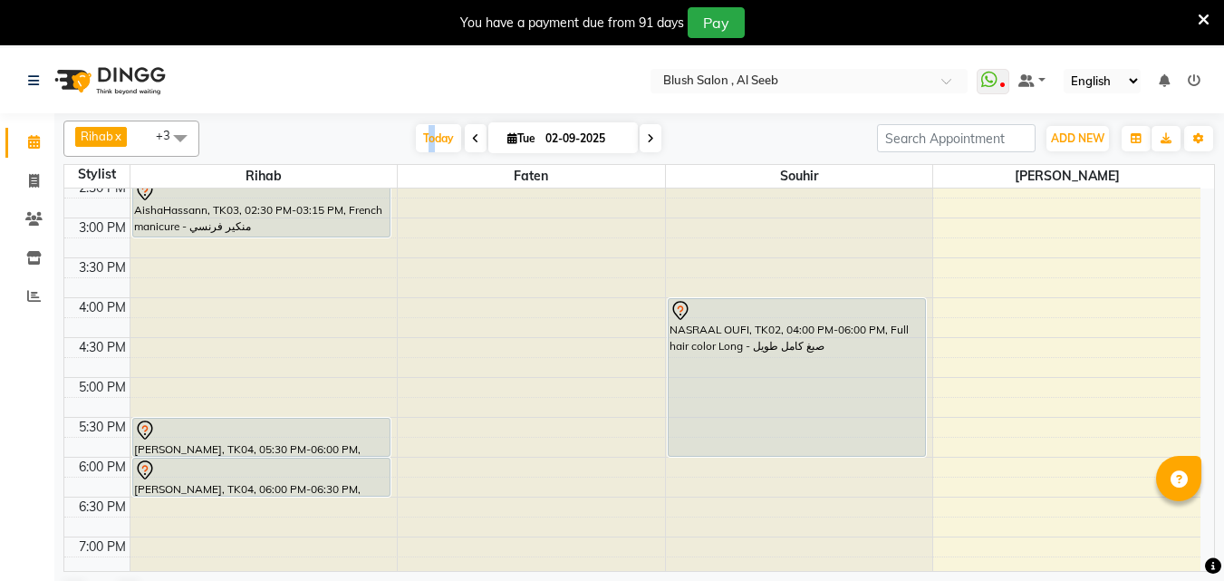
scroll to position [1208, 0]
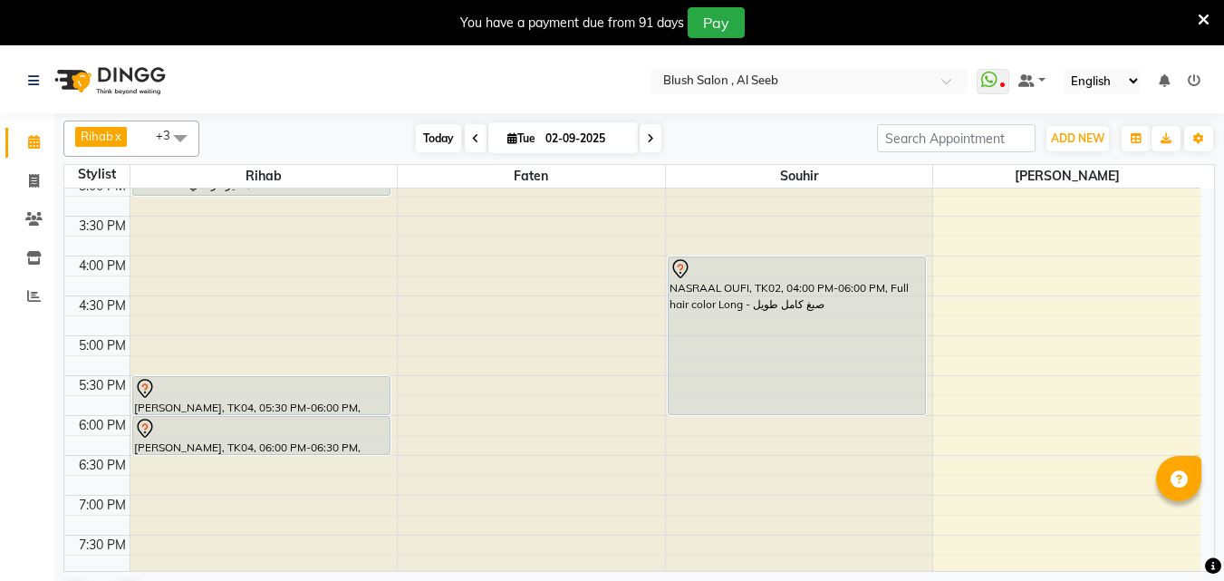
click at [434, 140] on span "Today" at bounding box center [438, 138] width 45 height 28
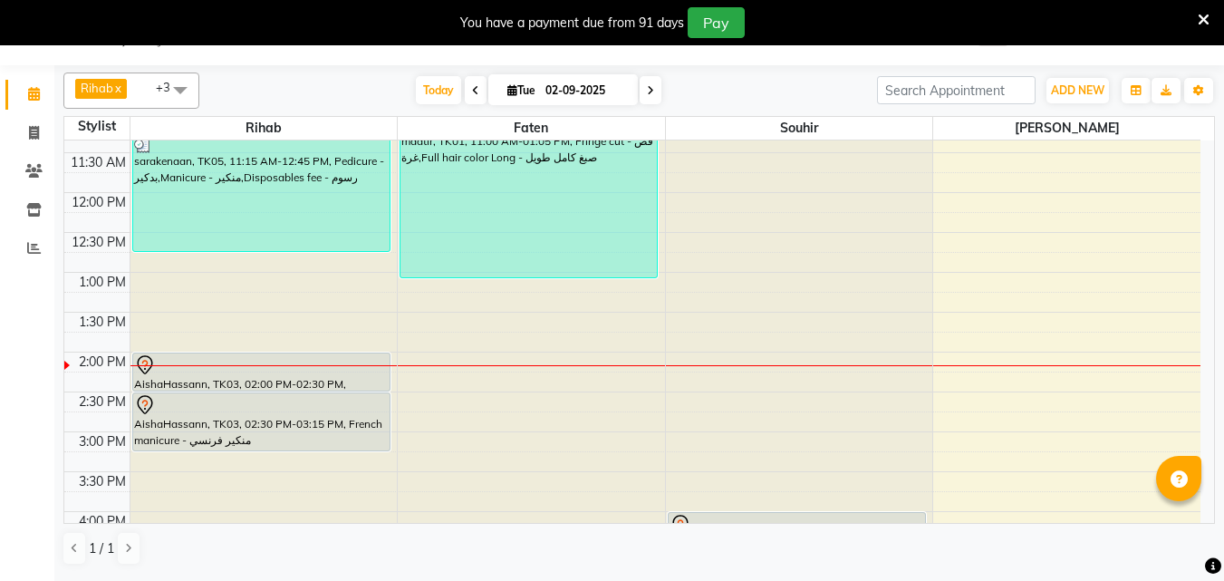
scroll to position [936, 0]
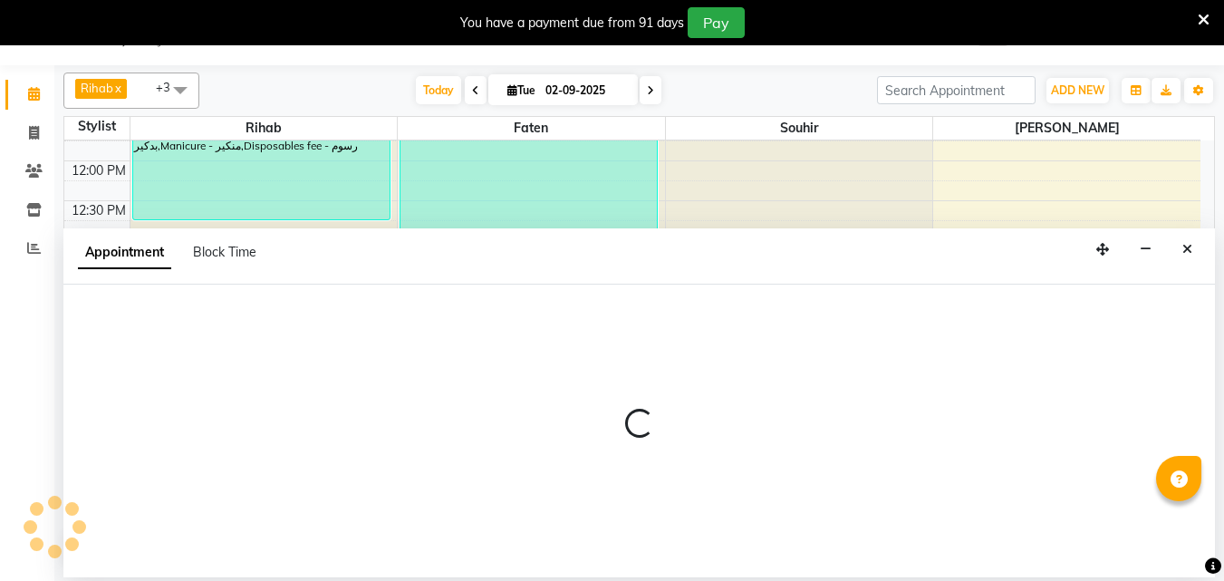
select select "40671"
select select "870"
select select "tentative"
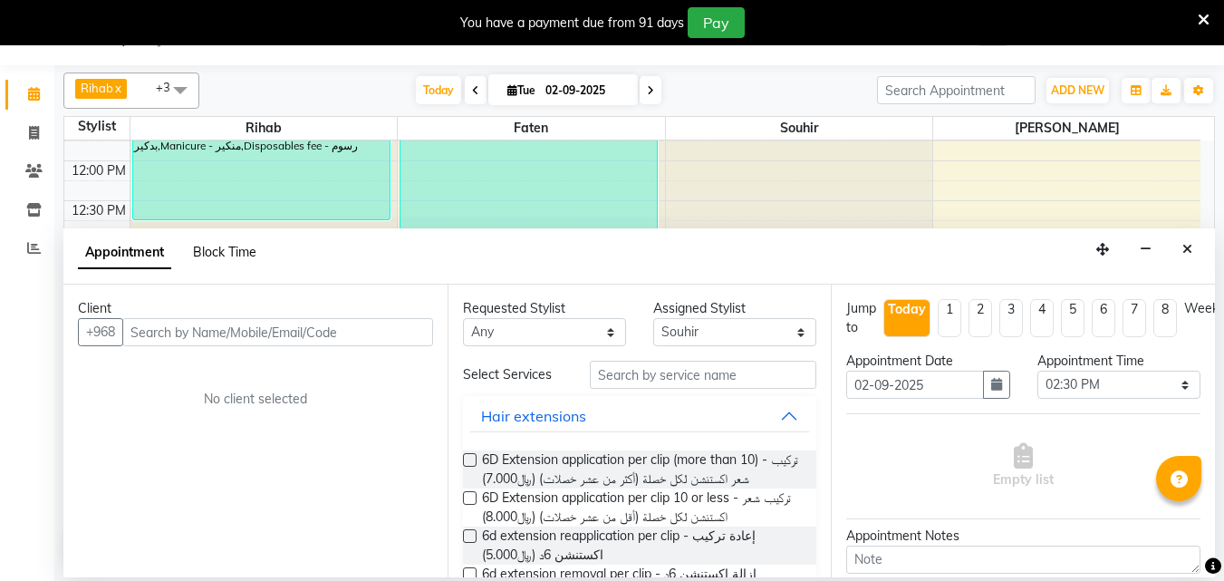
click at [223, 252] on span "Block Time" at bounding box center [224, 252] width 63 height 16
select select "40671"
select select "870"
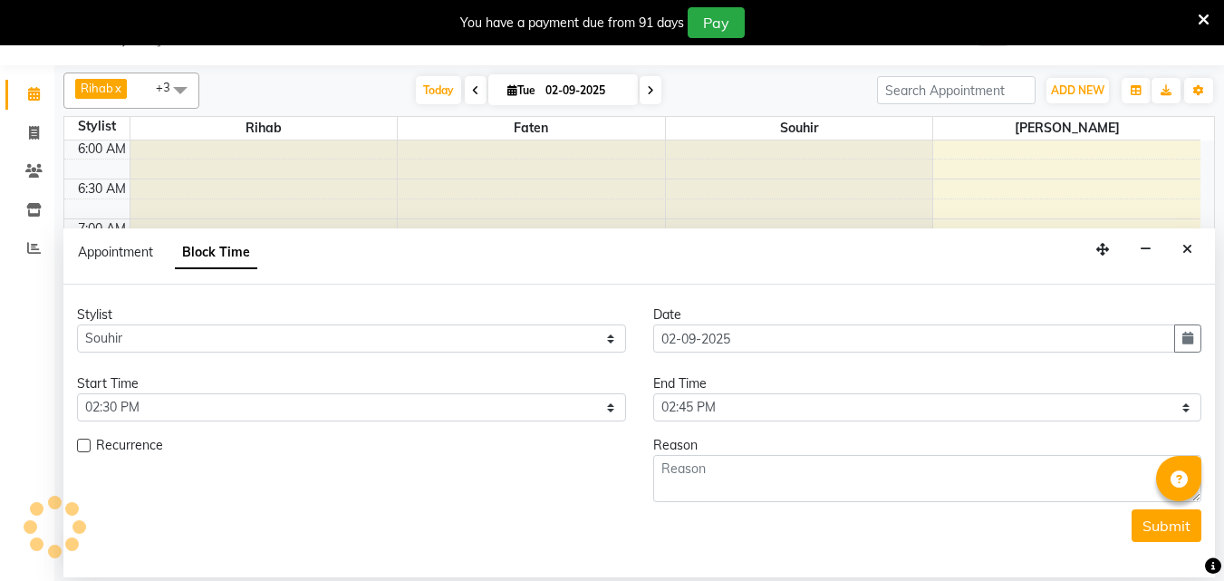
scroll to position [1117, 0]
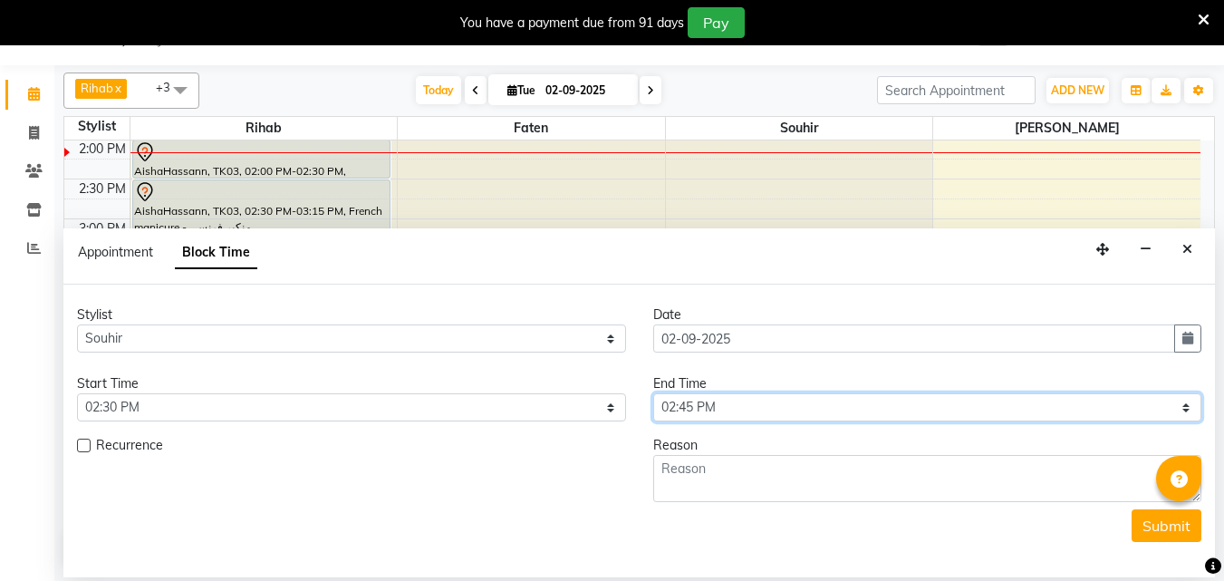
click at [1183, 413] on select "Select 12:00 AM 12:05 AM 12:10 AM 12:15 AM 12:20 AM 12:25 AM 12:30 AM 12:35 AM …" at bounding box center [927, 407] width 549 height 28
select select "930"
click at [653, 401] on select "Select 12:00 AM 12:05 AM 12:10 AM 12:15 AM 12:20 AM 12:25 AM 12:30 AM 12:35 AM …" at bounding box center [927, 407] width 549 height 28
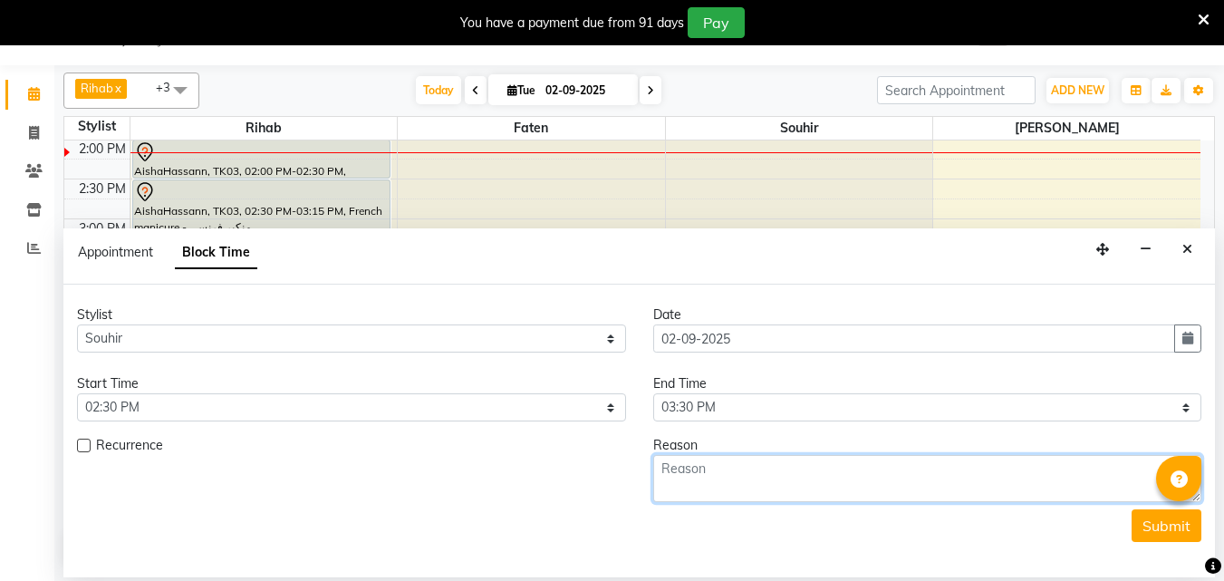
click at [786, 502] on textarea at bounding box center [927, 478] width 549 height 47
type textarea "brek"
click at [1132, 542] on button "Submit" at bounding box center [1167, 525] width 70 height 33
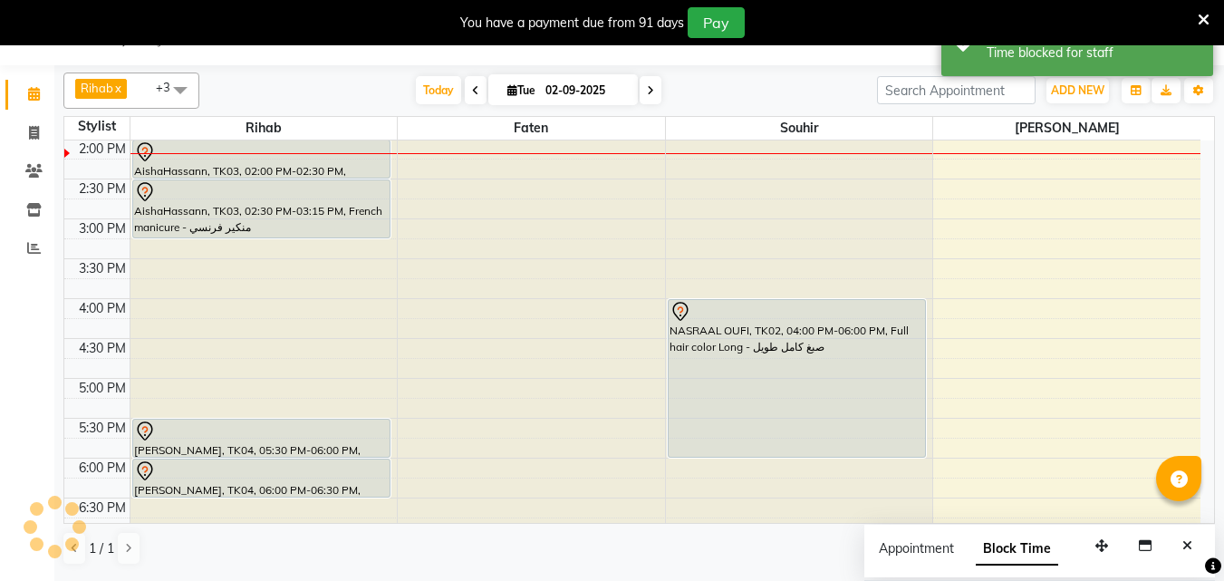
scroll to position [0, 0]
